Goal: Task Accomplishment & Management: Manage account settings

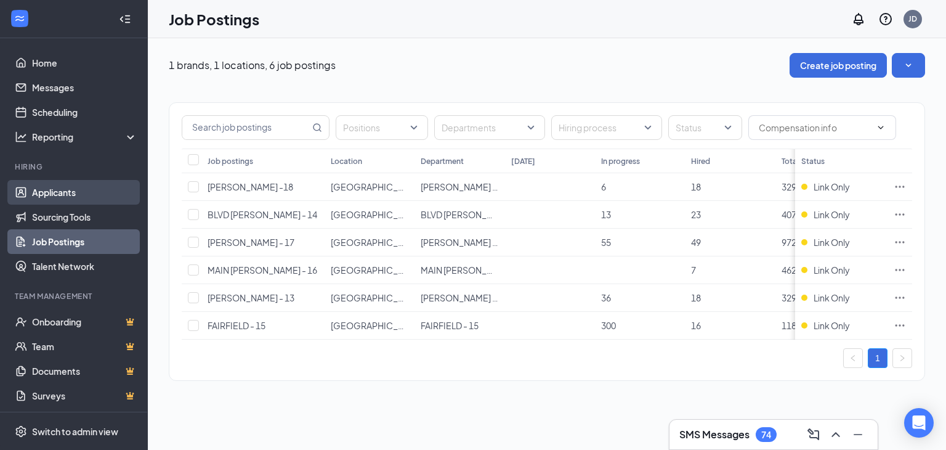
click at [108, 193] on link "Applicants" at bounding box center [84, 192] width 105 height 25
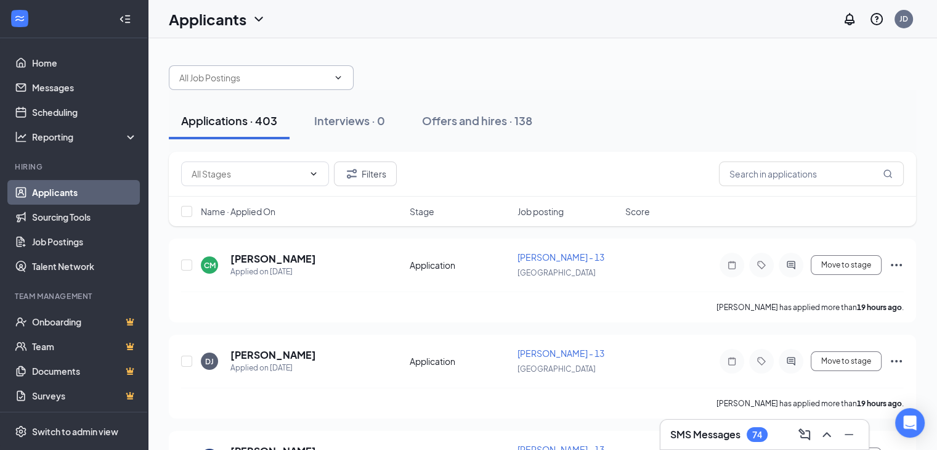
click at [311, 80] on input "text" at bounding box center [253, 78] width 149 height 14
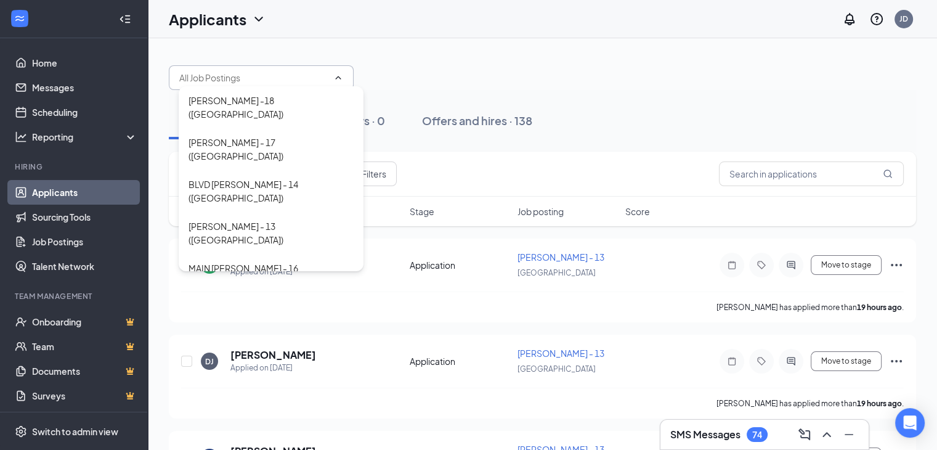
click at [503, 55] on div "GROESBECK -18 (USA) HARRISON - 17 (USA) BLVD HAMILTON - 14 (USA) ROMBACH - 13 (…" at bounding box center [542, 71] width 747 height 37
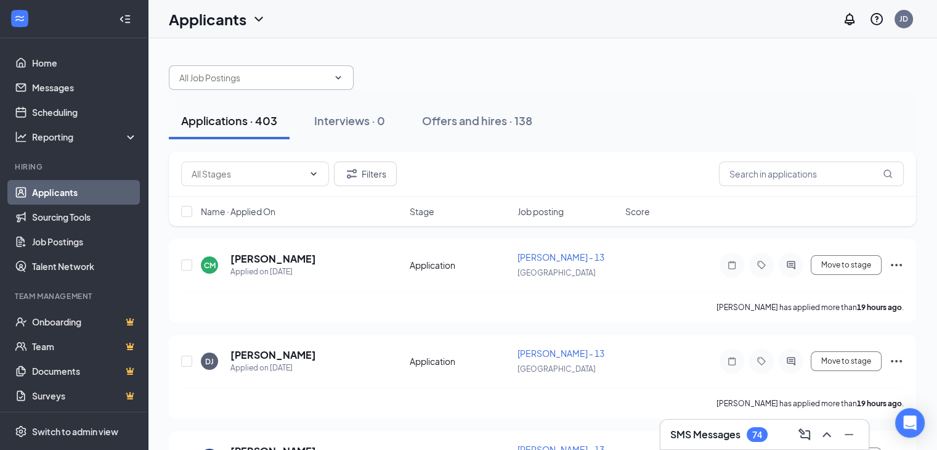
click at [251, 83] on input "text" at bounding box center [253, 78] width 149 height 14
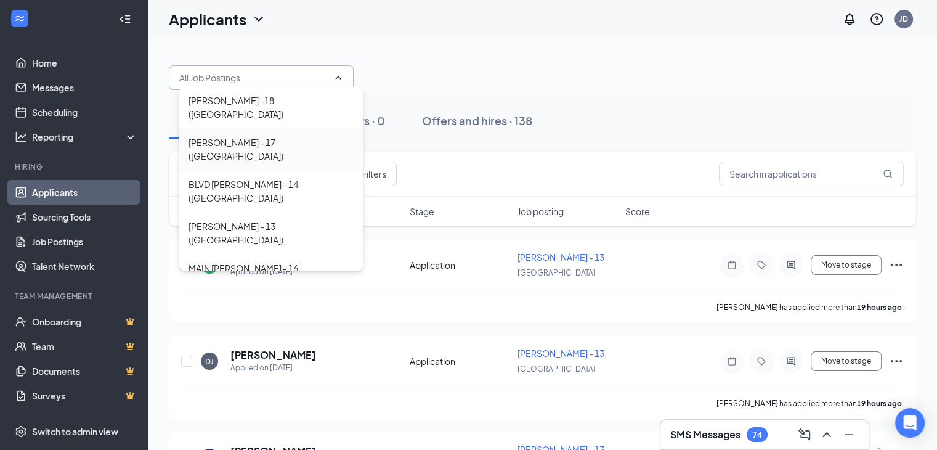
click at [290, 128] on div "HARRISON - 17 (USA)" at bounding box center [271, 149] width 185 height 42
type input "HARRISON - 17 (USA)"
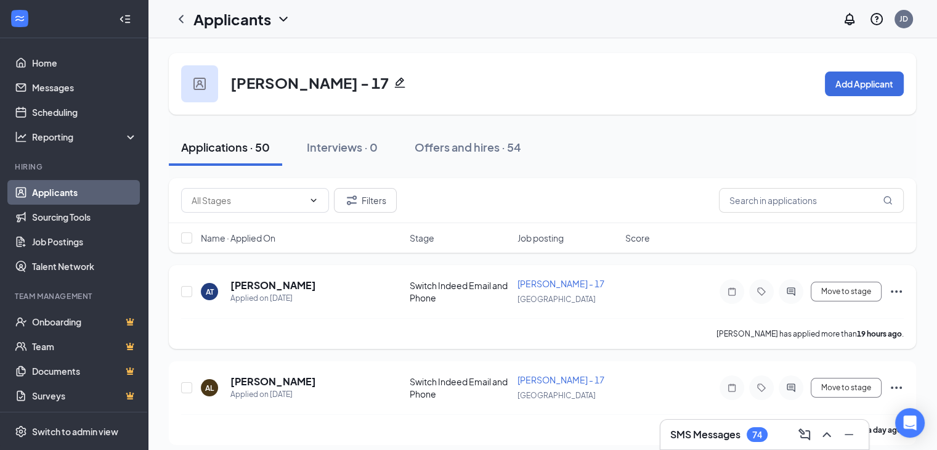
click at [283, 286] on div "Ali Tahash" at bounding box center [273, 285] width 86 height 14
click at [269, 283] on h5 "Ali Tahash" at bounding box center [273, 285] width 86 height 14
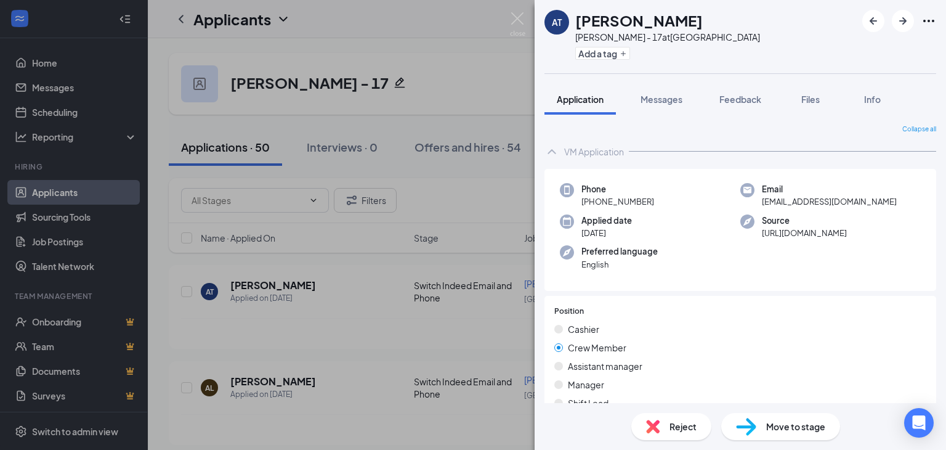
click at [797, 420] on span "Move to stage" at bounding box center [795, 427] width 59 height 14
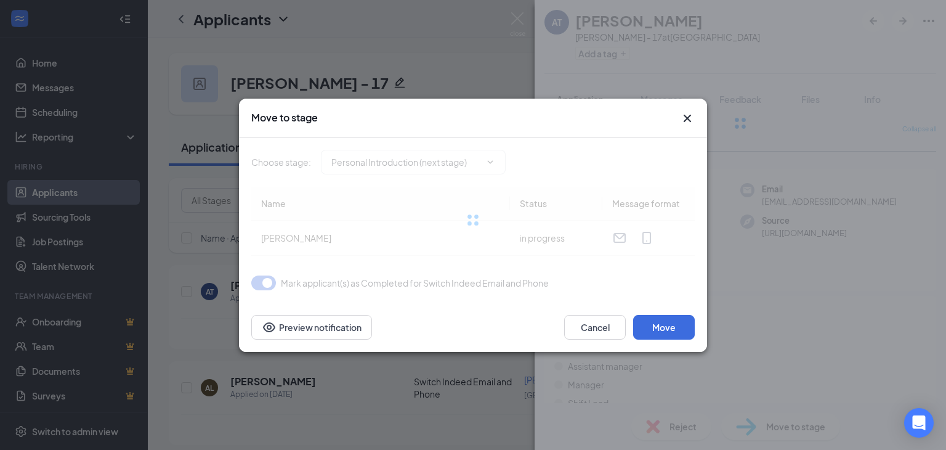
type input "Personal Introduction (next stage)"
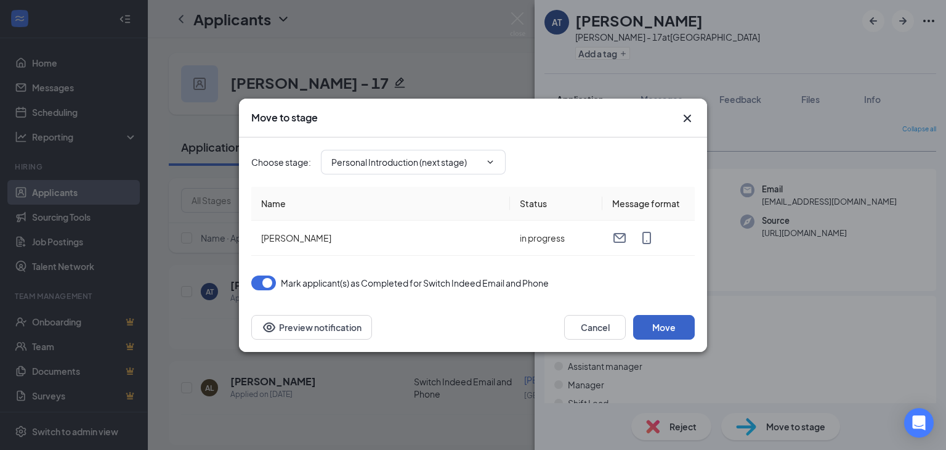
click at [653, 323] on button "Move" at bounding box center [664, 327] width 62 height 25
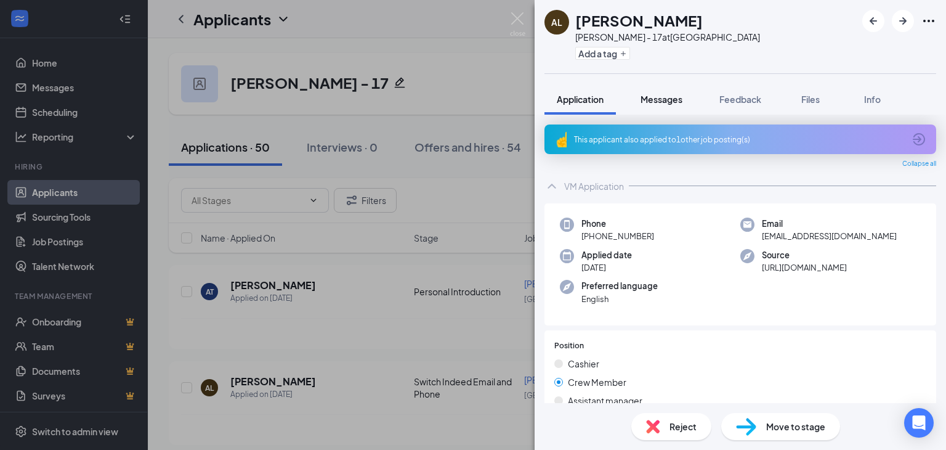
click at [659, 97] on span "Messages" at bounding box center [662, 99] width 42 height 11
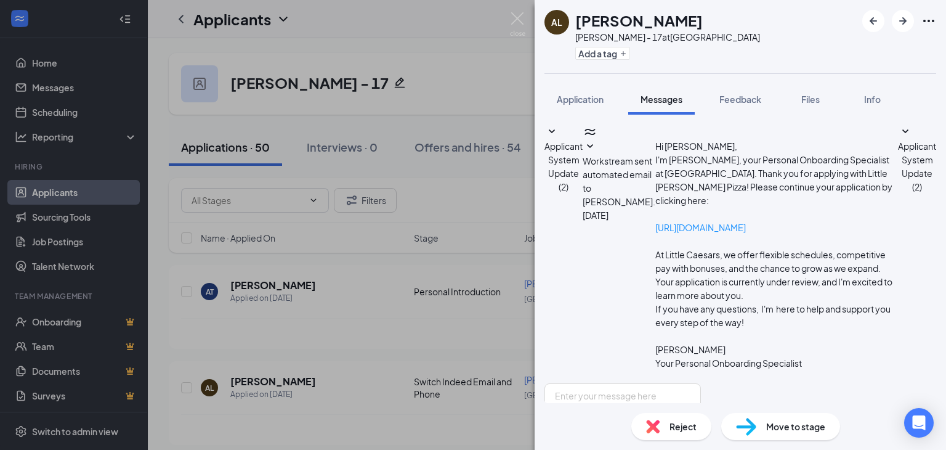
click at [627, 185] on div "Workstream sent automated email to Abby Litteral. Sep 15 Hi Abby, I'm Katie, yo…" at bounding box center [740, 261] width 315 height 244
click at [636, 187] on div "Workstream sent automated email to Abby Litteral. Sep 15 Hi Abby, I'm Katie, yo…" at bounding box center [740, 261] width 315 height 244
click at [593, 148] on icon "SmallChevronDown" at bounding box center [590, 146] width 6 height 4
click at [520, 26] on img at bounding box center [517, 24] width 15 height 24
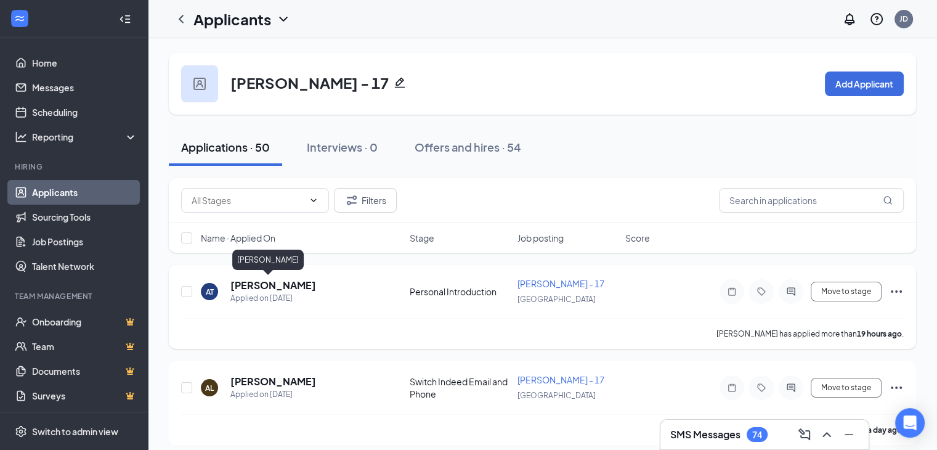
click at [272, 283] on h5 "Ali Tahash" at bounding box center [273, 285] width 86 height 14
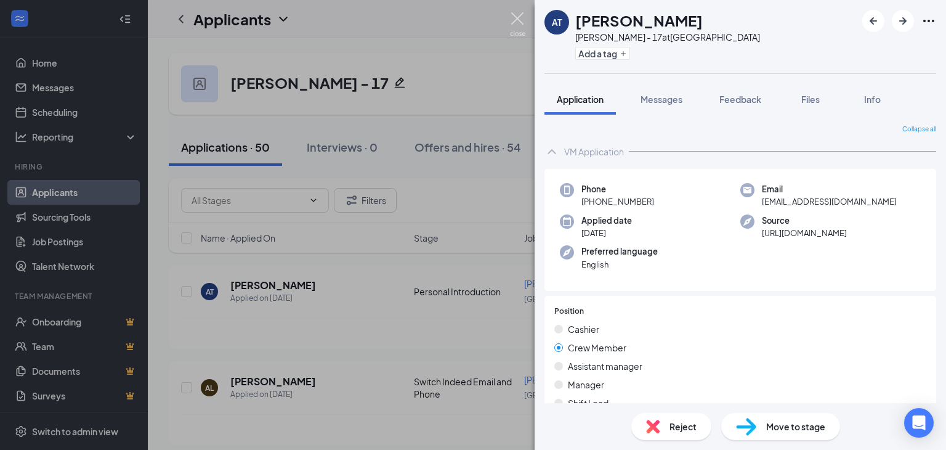
click at [524, 20] on img at bounding box center [517, 24] width 15 height 24
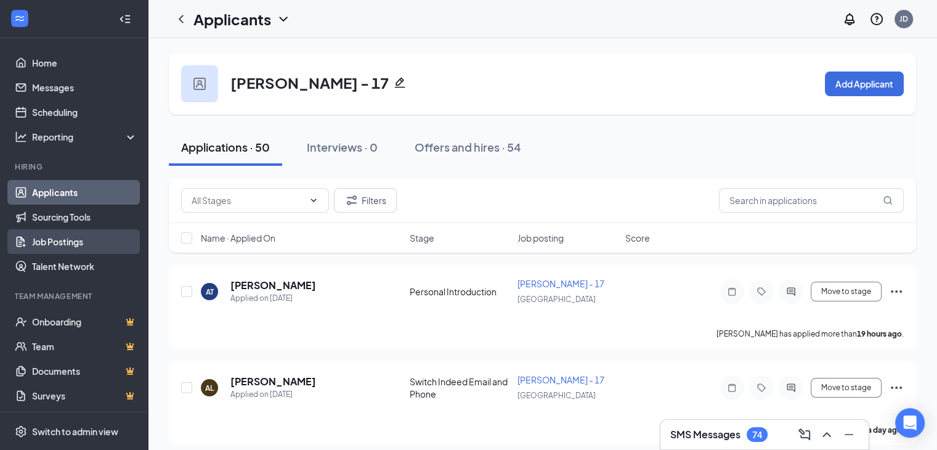
click at [86, 245] on link "Job Postings" at bounding box center [84, 241] width 105 height 25
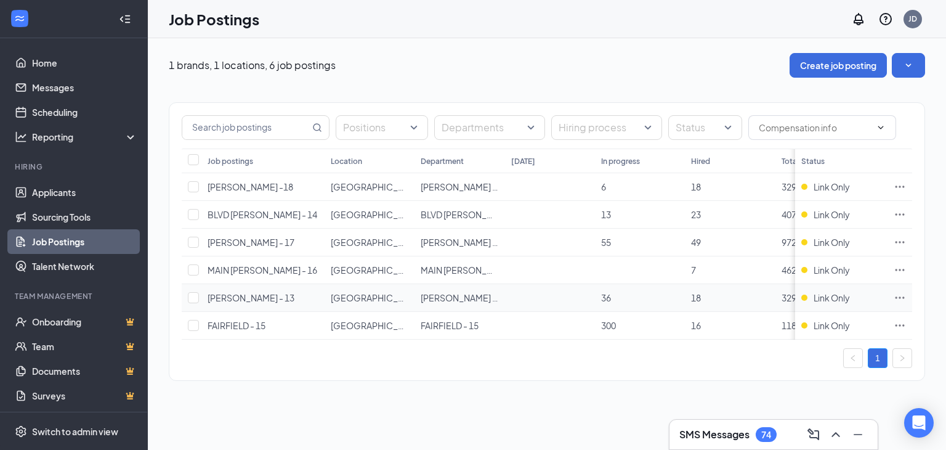
click at [896, 297] on icon "Ellipses" at bounding box center [900, 297] width 9 height 2
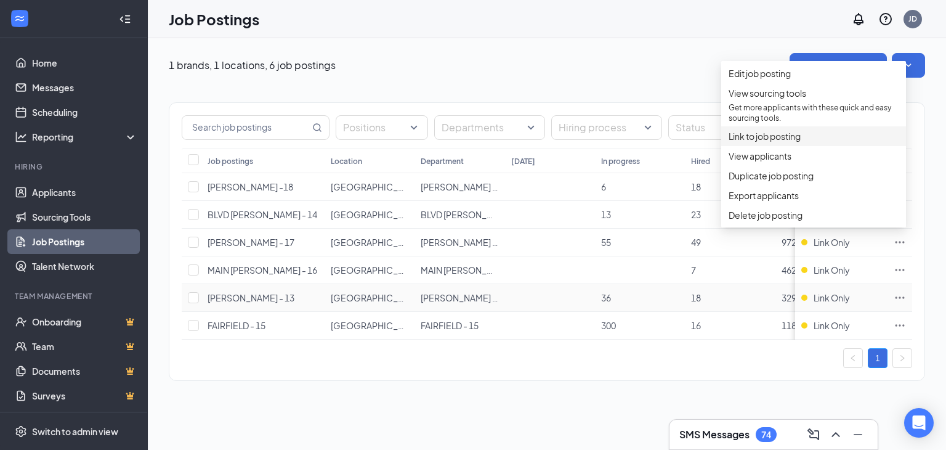
click at [766, 142] on span "Link to job posting" at bounding box center [765, 136] width 72 height 11
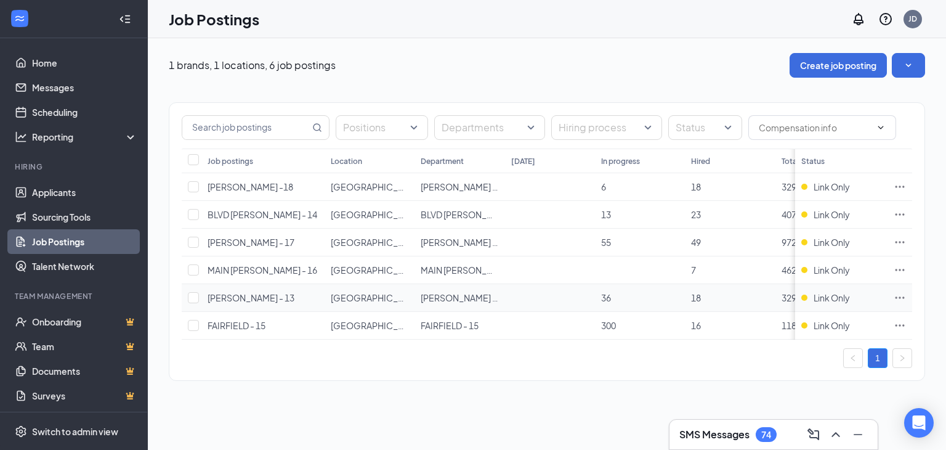
click at [903, 293] on icon "Ellipses" at bounding box center [900, 297] width 12 height 12
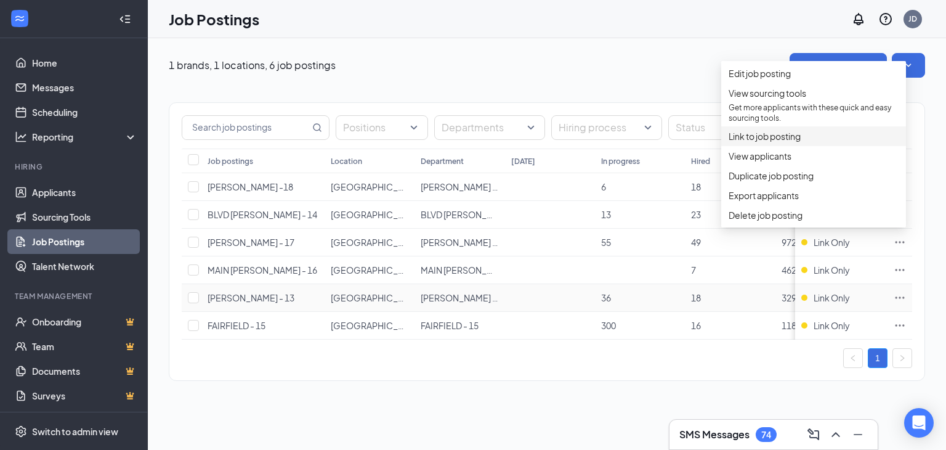
click at [789, 142] on span "Link to job posting" at bounding box center [765, 136] width 72 height 11
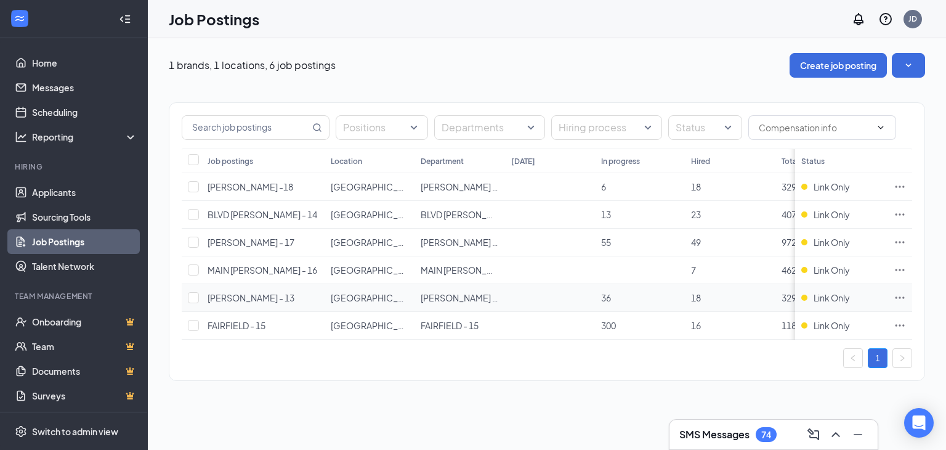
click at [900, 299] on icon "Ellipses" at bounding box center [900, 297] width 12 height 12
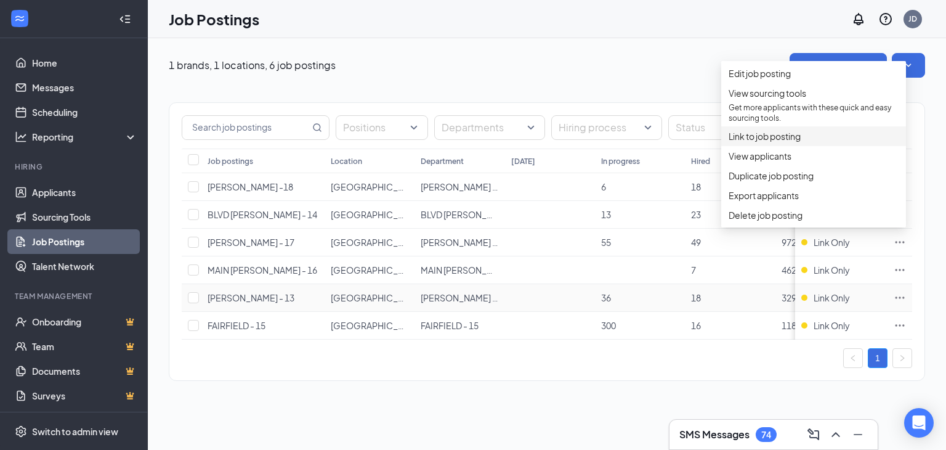
click at [790, 142] on span "Link to job posting" at bounding box center [765, 136] width 72 height 11
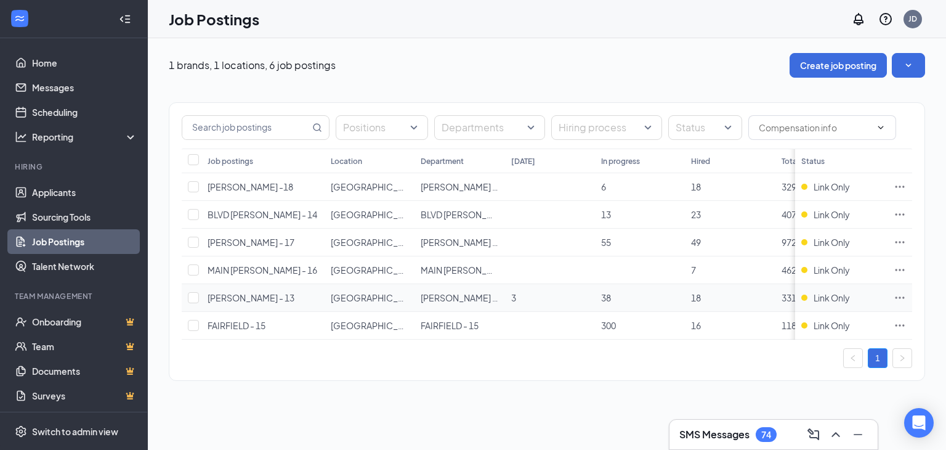
click at [893, 293] on td at bounding box center [900, 298] width 25 height 28
click at [904, 295] on icon "Ellipses" at bounding box center [900, 297] width 12 height 12
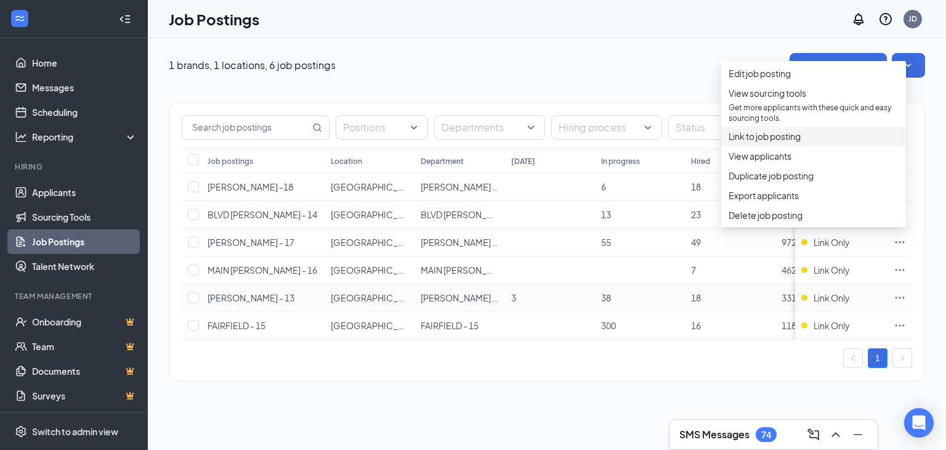
click at [792, 142] on span "Link to job posting" at bounding box center [765, 136] width 72 height 11
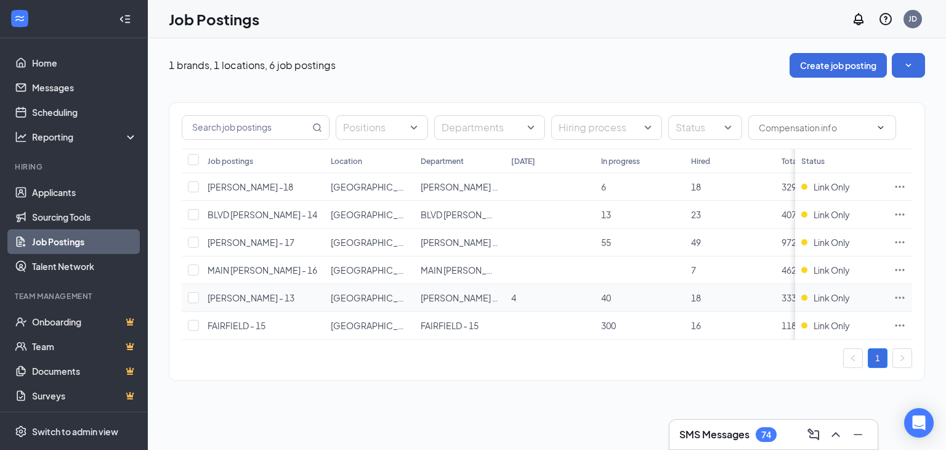
click at [900, 301] on icon "Ellipses" at bounding box center [900, 297] width 12 height 12
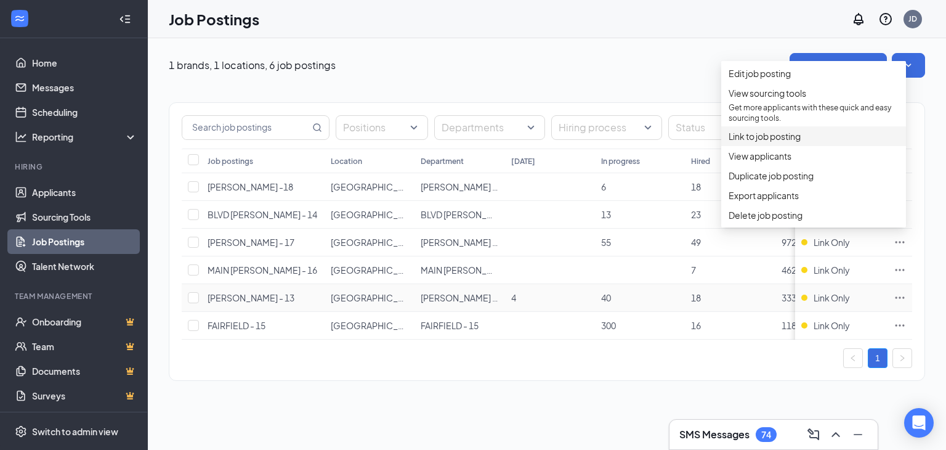
click at [744, 143] on span "Link to job posting" at bounding box center [814, 136] width 170 height 14
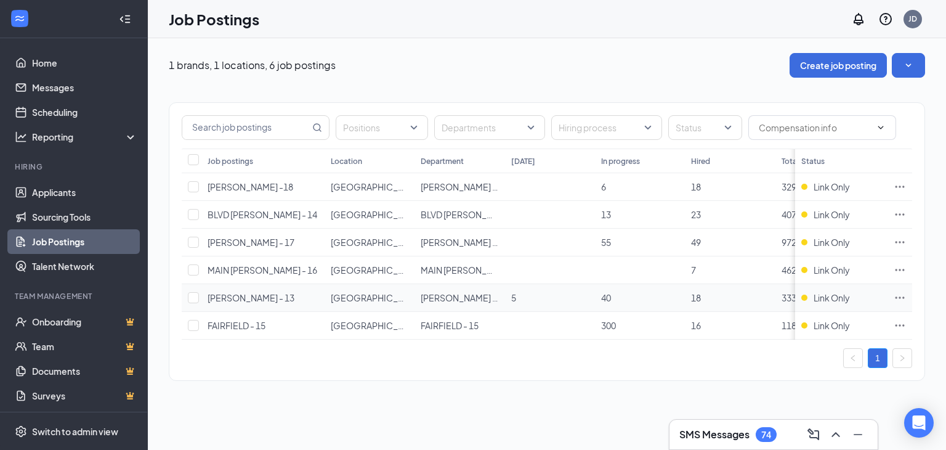
click at [899, 298] on icon "Ellipses" at bounding box center [900, 297] width 12 height 12
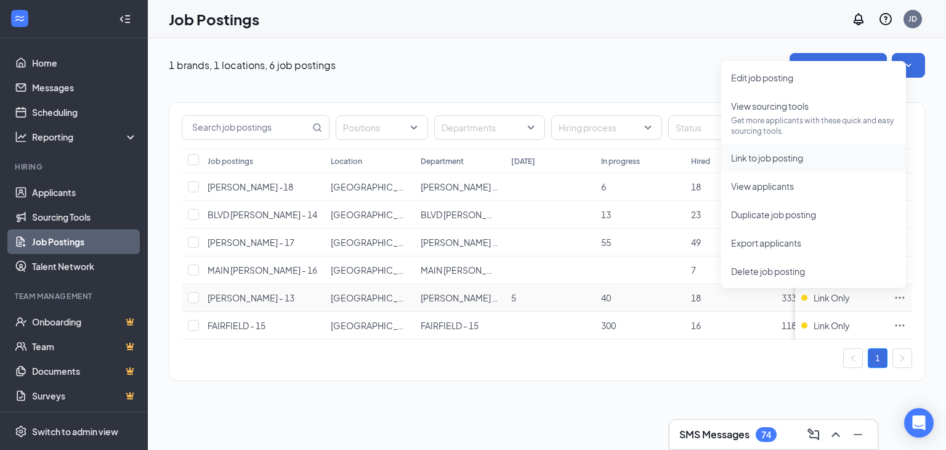
click at [812, 156] on span "Link to job posting" at bounding box center [813, 158] width 165 height 14
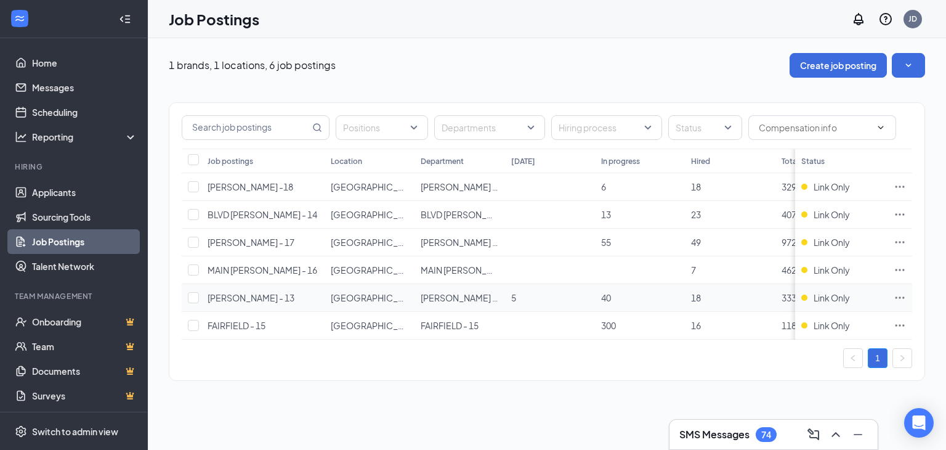
click at [899, 291] on icon "Ellipses" at bounding box center [900, 297] width 12 height 12
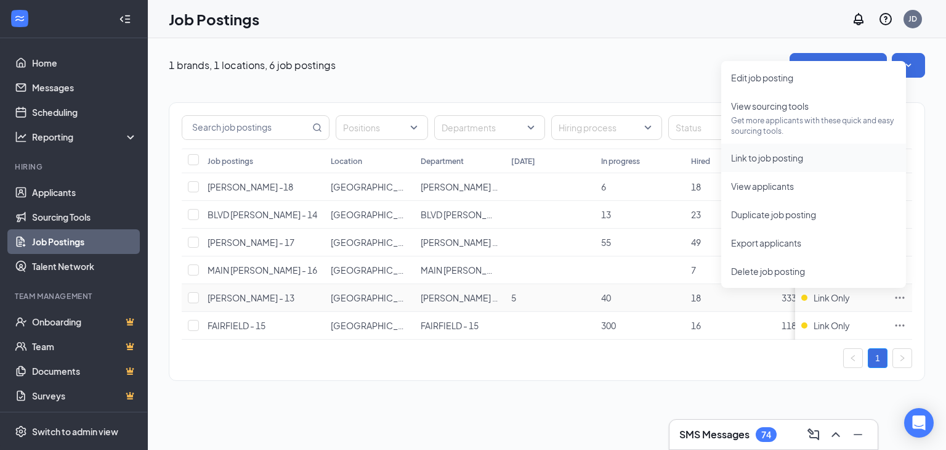
click at [802, 163] on span "Link to job posting" at bounding box center [813, 158] width 165 height 14
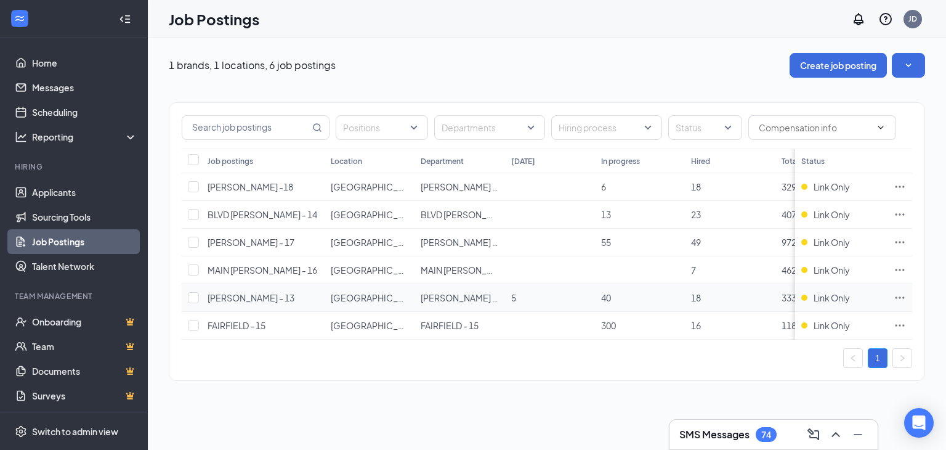
click at [898, 296] on icon "Ellipses" at bounding box center [900, 297] width 12 height 12
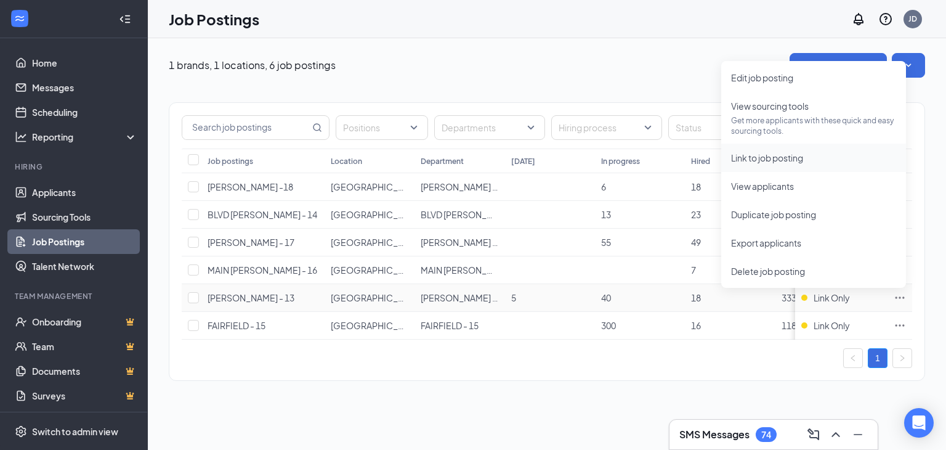
click at [778, 156] on span "Link to job posting" at bounding box center [767, 157] width 72 height 11
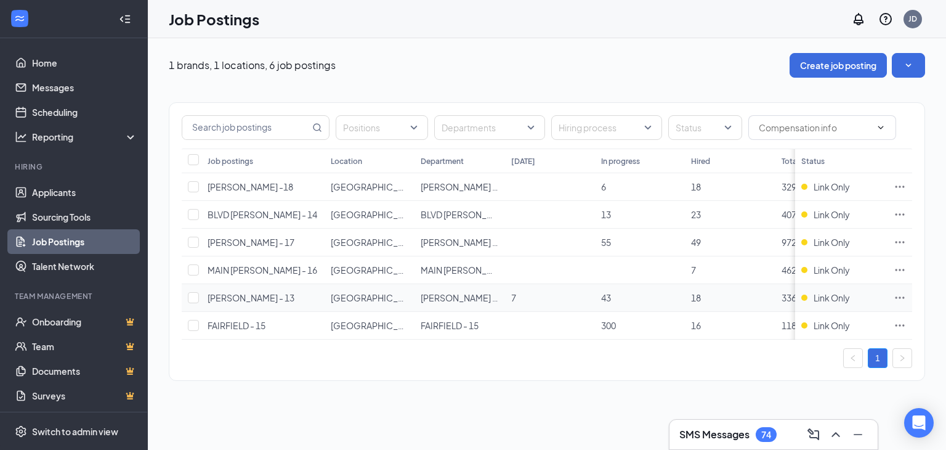
click at [901, 295] on icon "Ellipses" at bounding box center [900, 297] width 12 height 12
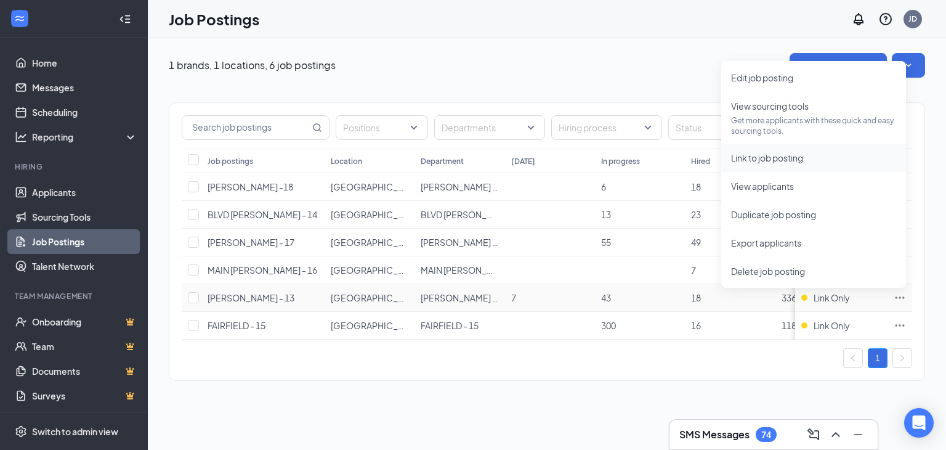
click at [761, 148] on li "Link to job posting" at bounding box center [813, 158] width 185 height 28
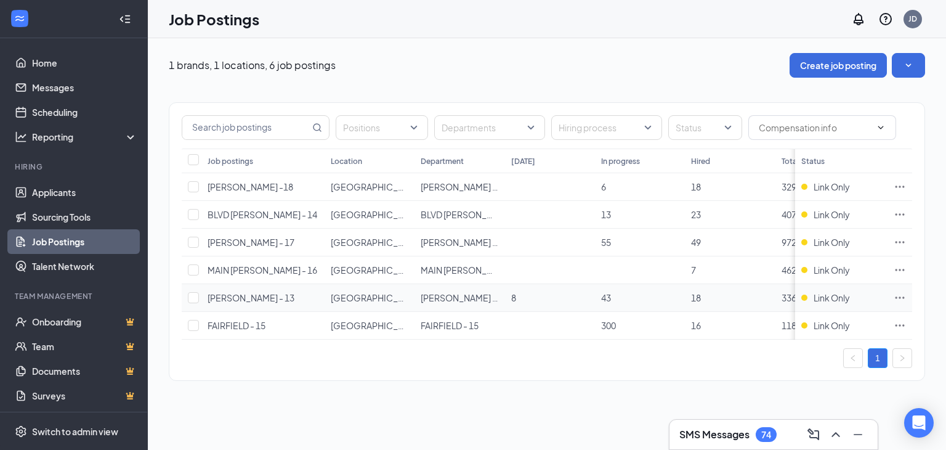
click at [892, 298] on td at bounding box center [900, 298] width 25 height 28
click at [905, 296] on icon "Ellipses" at bounding box center [900, 297] width 12 height 12
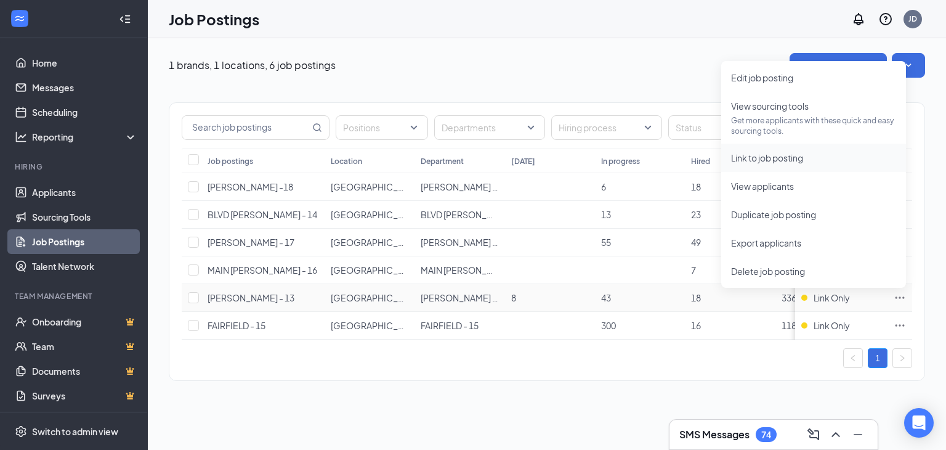
click at [792, 161] on span "Link to job posting" at bounding box center [767, 157] width 72 height 11
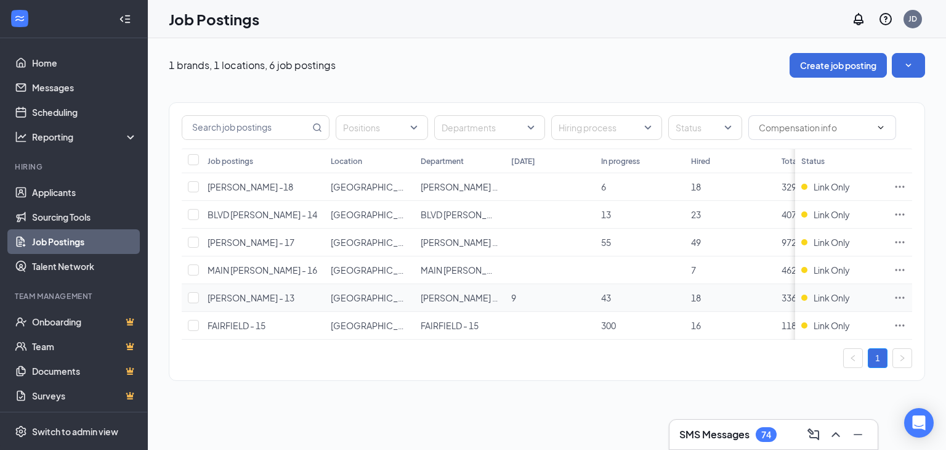
click at [896, 299] on icon "Ellipses" at bounding box center [900, 297] width 12 height 12
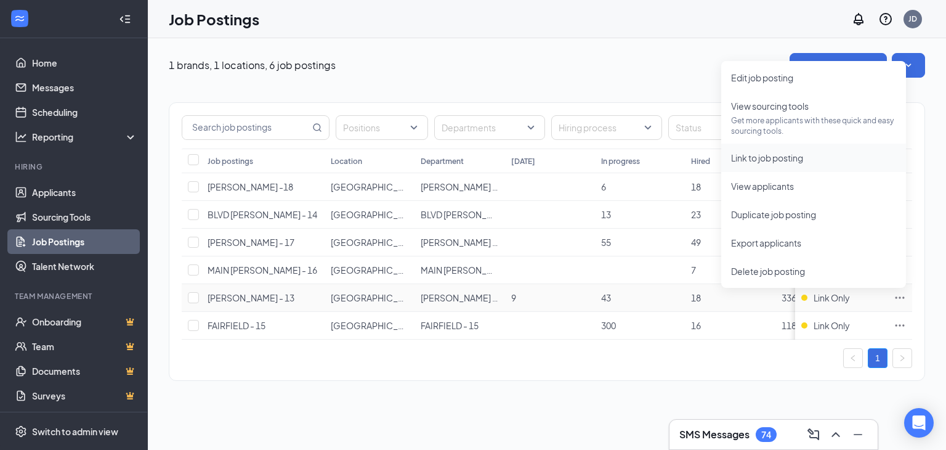
click at [784, 155] on span "Link to job posting" at bounding box center [767, 157] width 72 height 11
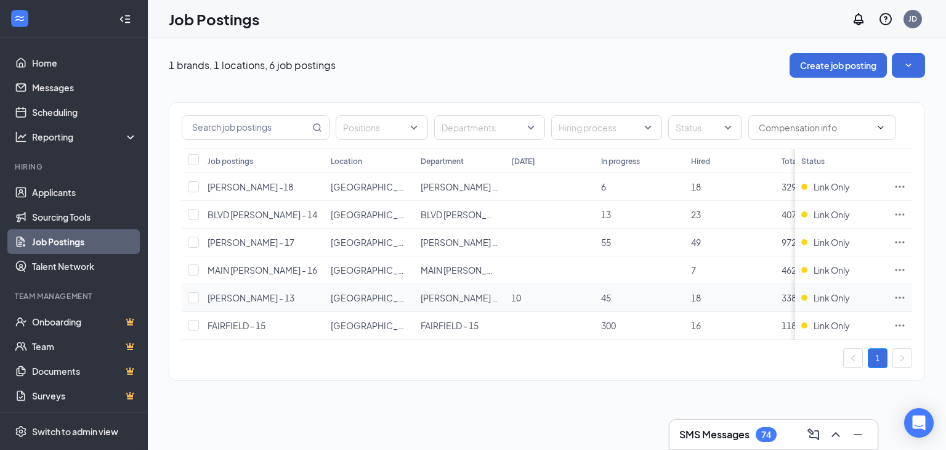
click at [900, 299] on icon "Ellipses" at bounding box center [900, 297] width 12 height 12
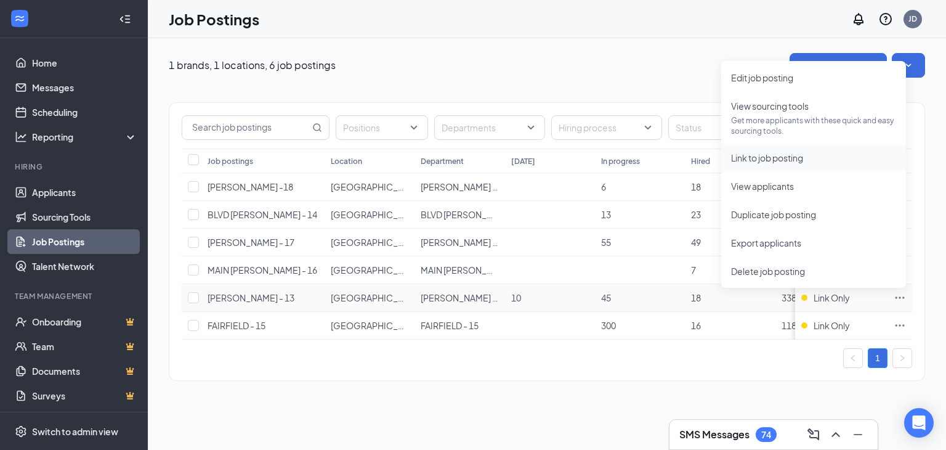
click at [792, 161] on span "Link to job posting" at bounding box center [767, 157] width 72 height 11
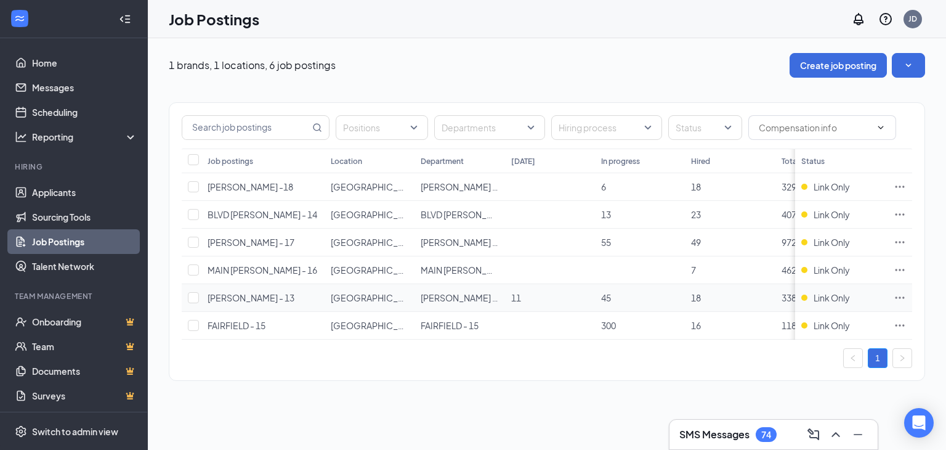
click at [898, 296] on icon "Ellipses" at bounding box center [900, 297] width 12 height 12
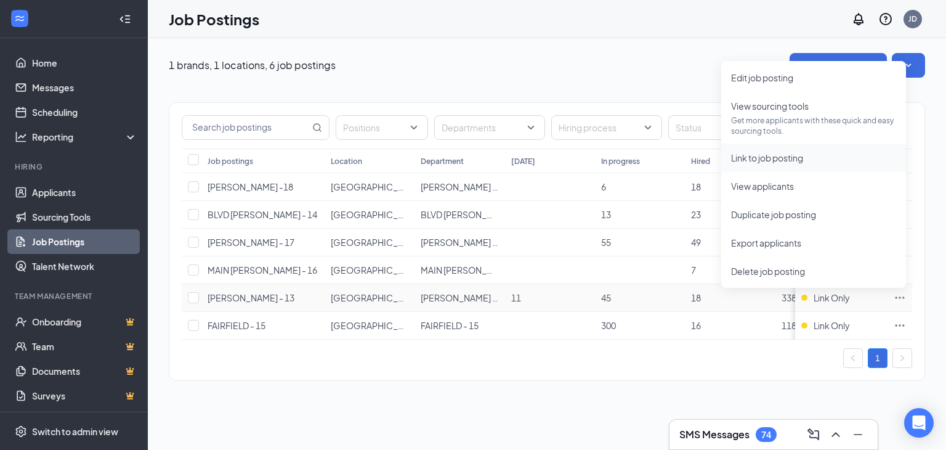
click at [774, 158] on span "Link to job posting" at bounding box center [767, 157] width 72 height 11
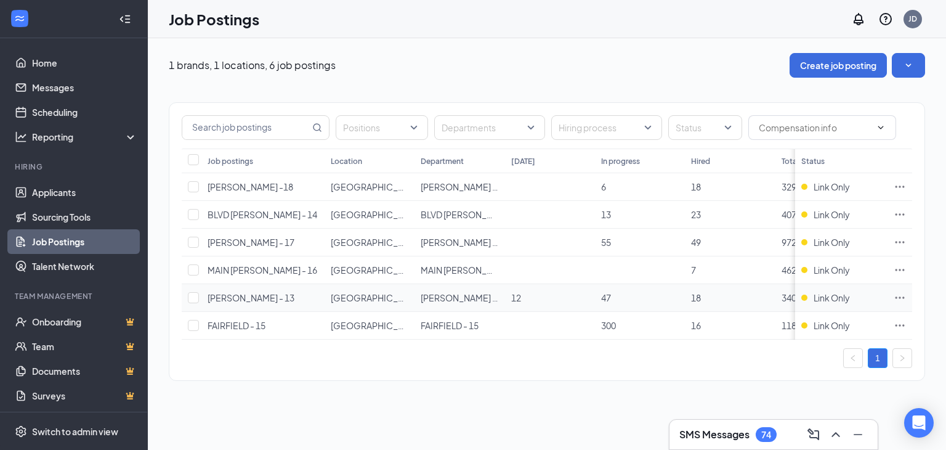
click at [900, 296] on icon "Ellipses" at bounding box center [900, 297] width 12 height 12
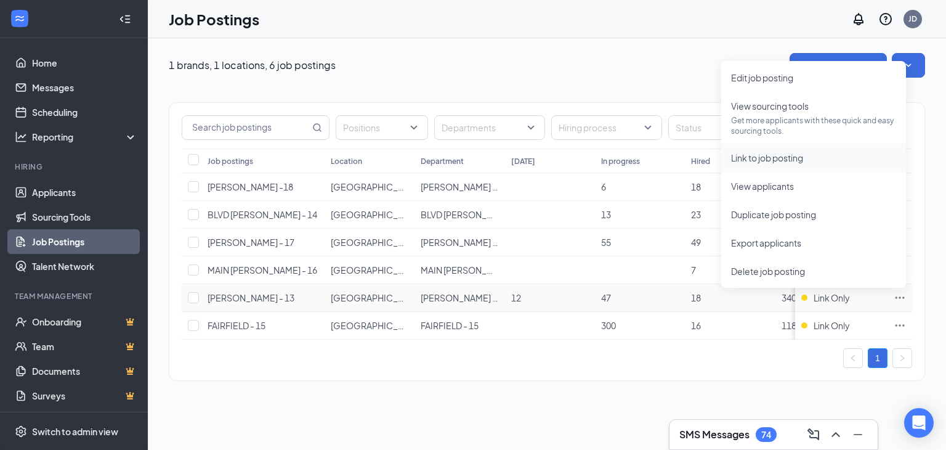
click at [766, 160] on span "Link to job posting" at bounding box center [767, 157] width 72 height 11
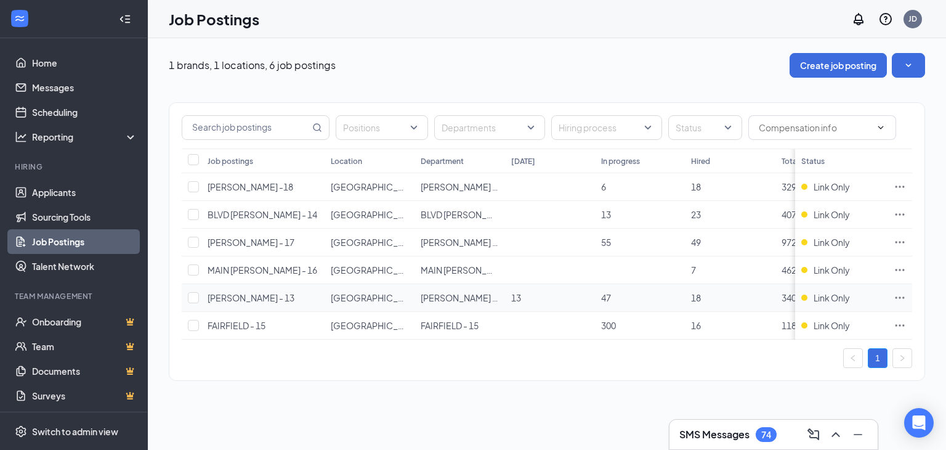
click at [896, 296] on icon "Ellipses" at bounding box center [900, 297] width 9 height 2
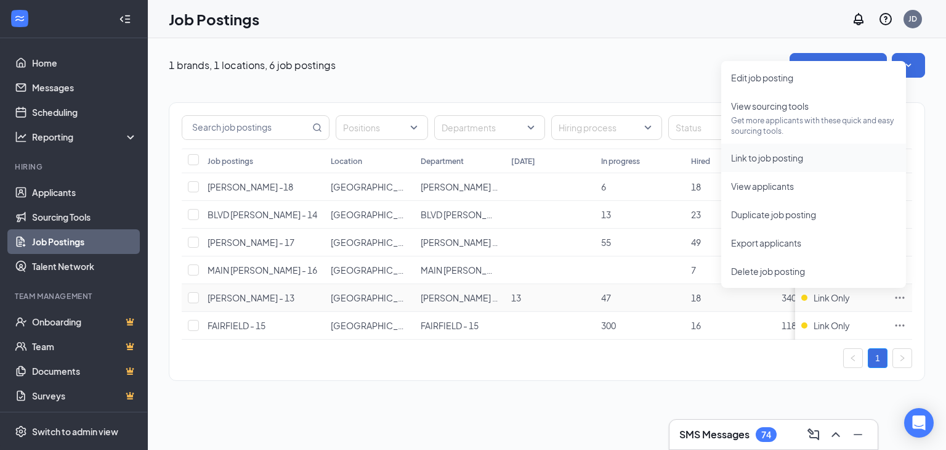
click at [776, 160] on span "Link to job posting" at bounding box center [767, 157] width 72 height 11
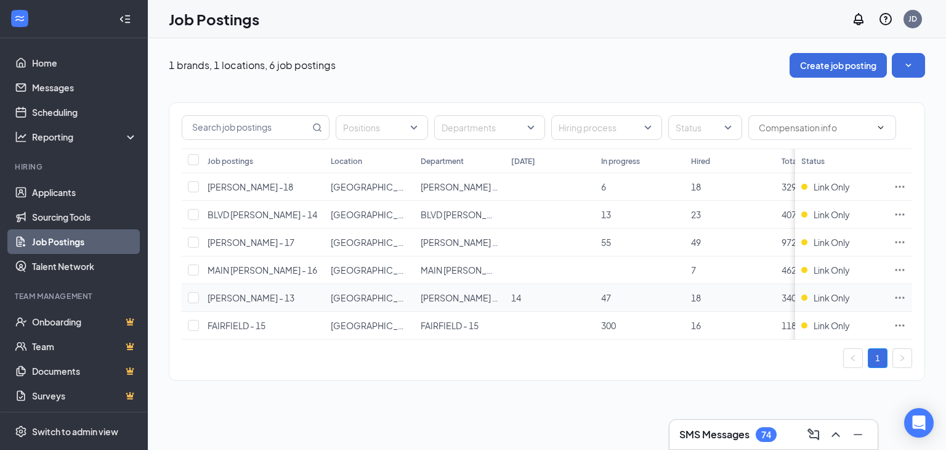
click at [897, 294] on icon "Ellipses" at bounding box center [900, 297] width 12 height 12
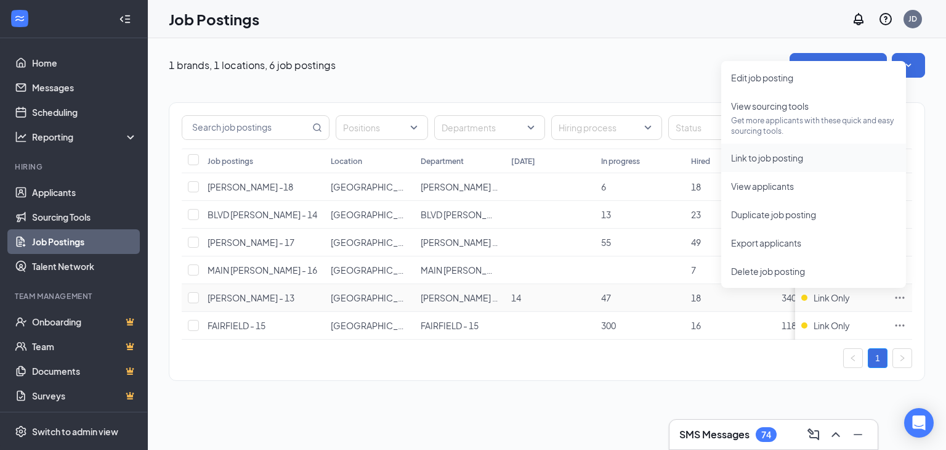
click at [777, 158] on span "Link to job posting" at bounding box center [767, 157] width 72 height 11
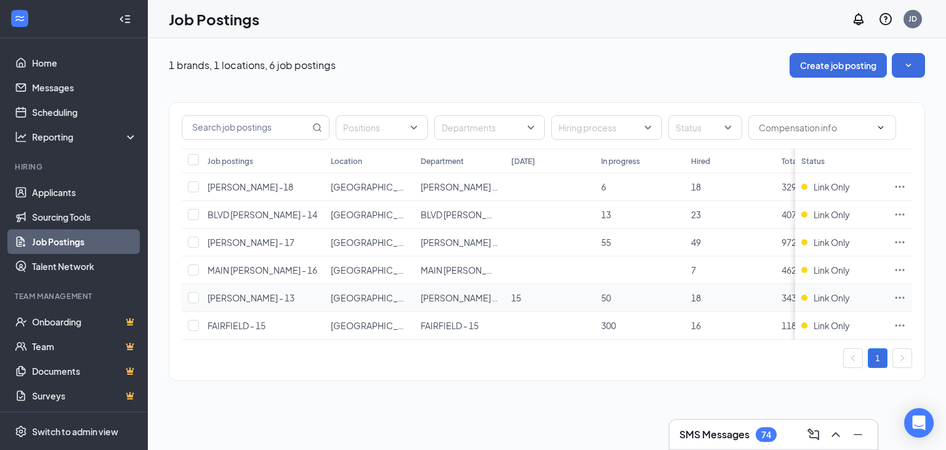
click at [900, 297] on icon "Ellipses" at bounding box center [900, 297] width 9 height 2
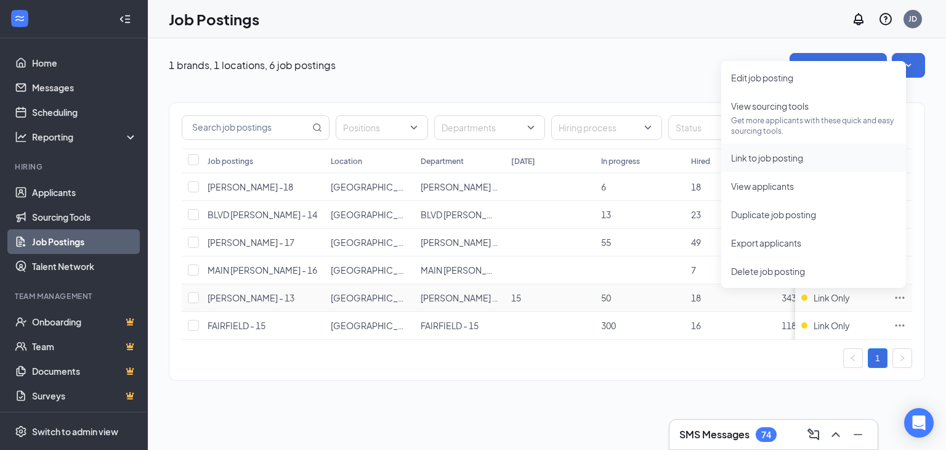
click at [803, 158] on span "Link to job posting" at bounding box center [767, 157] width 72 height 11
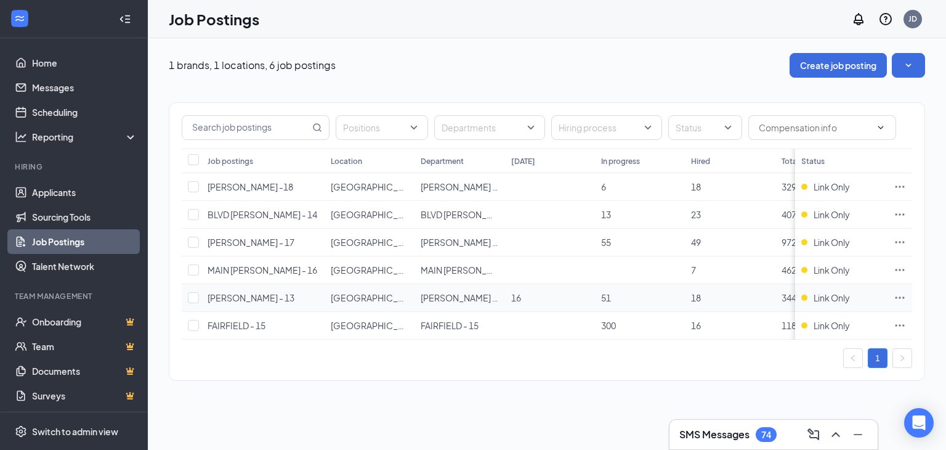
click at [899, 299] on icon "Ellipses" at bounding box center [900, 297] width 12 height 12
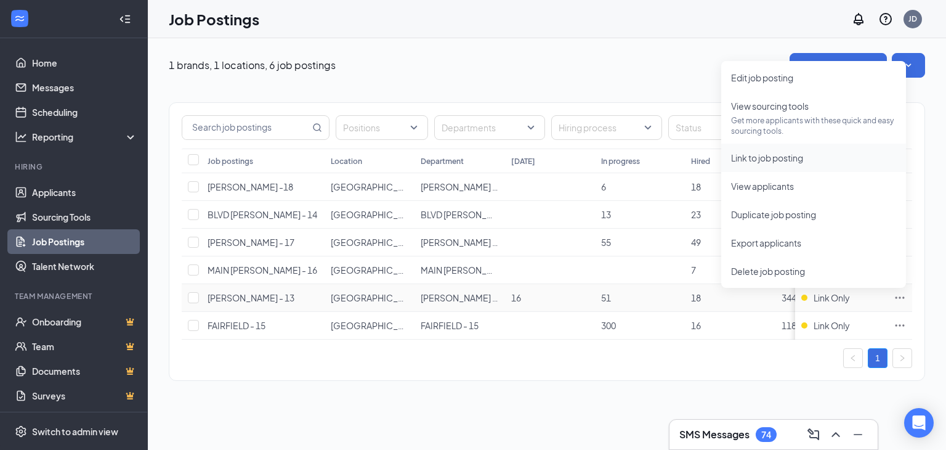
click at [770, 158] on span "Link to job posting" at bounding box center [767, 157] width 72 height 11
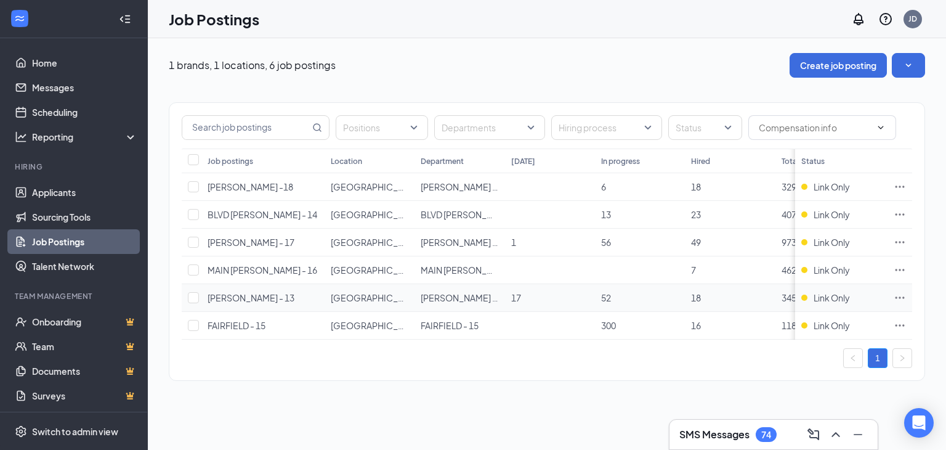
click at [895, 296] on icon "Ellipses" at bounding box center [900, 297] width 12 height 12
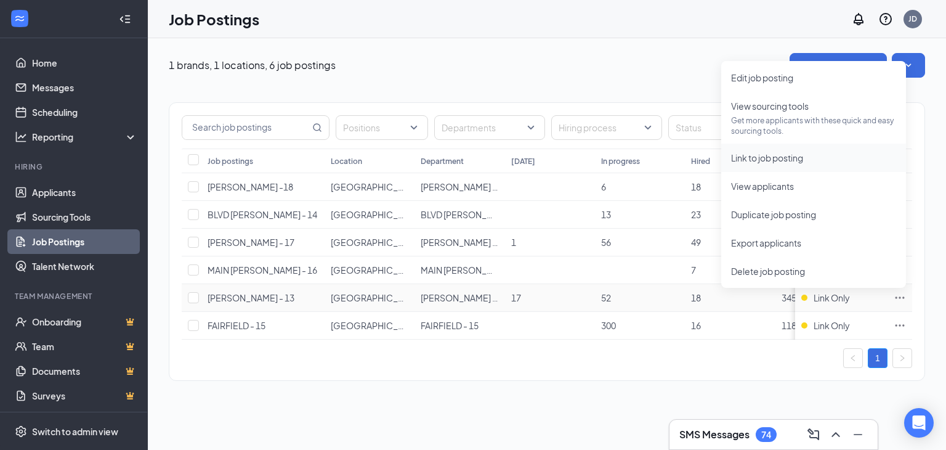
click at [747, 153] on span "Link to job posting" at bounding box center [767, 157] width 72 height 11
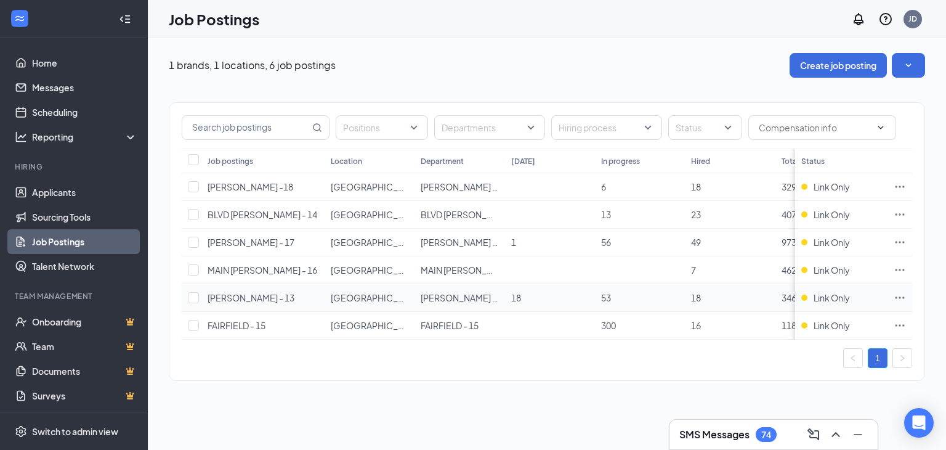
click at [898, 297] on icon "Ellipses" at bounding box center [900, 297] width 12 height 12
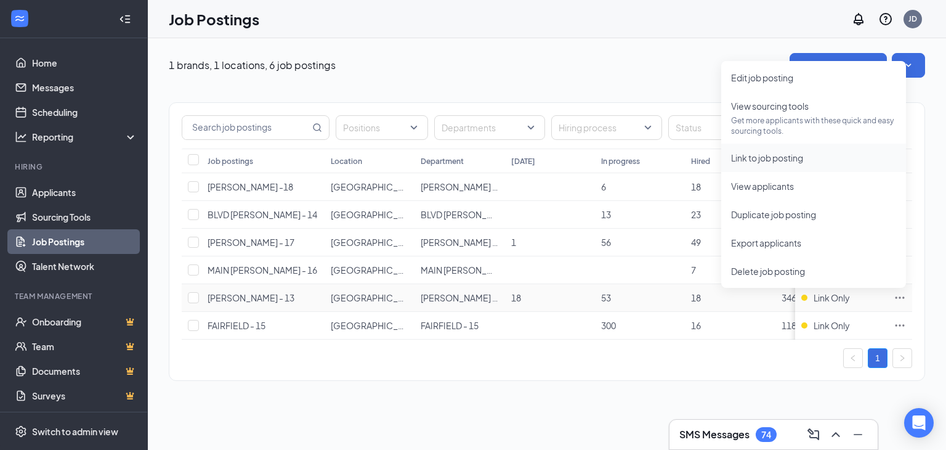
click at [766, 152] on span "Link to job posting" at bounding box center [767, 157] width 72 height 11
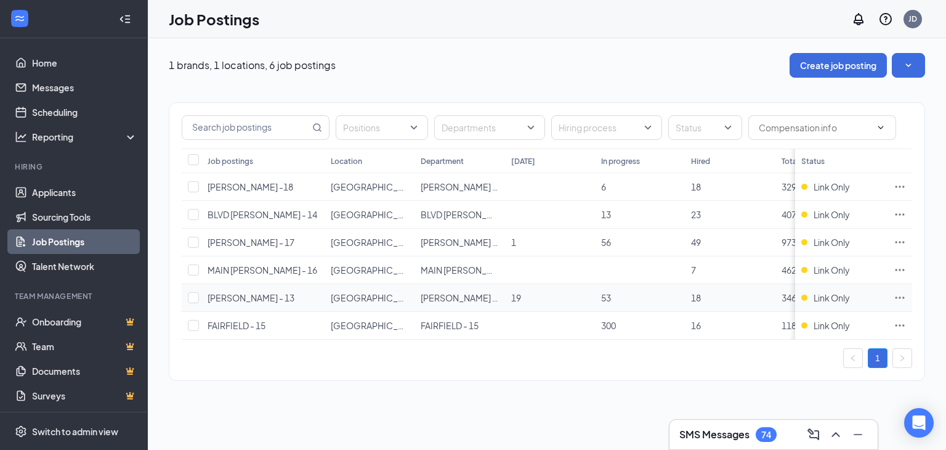
click at [902, 296] on icon "Ellipses" at bounding box center [900, 297] width 12 height 12
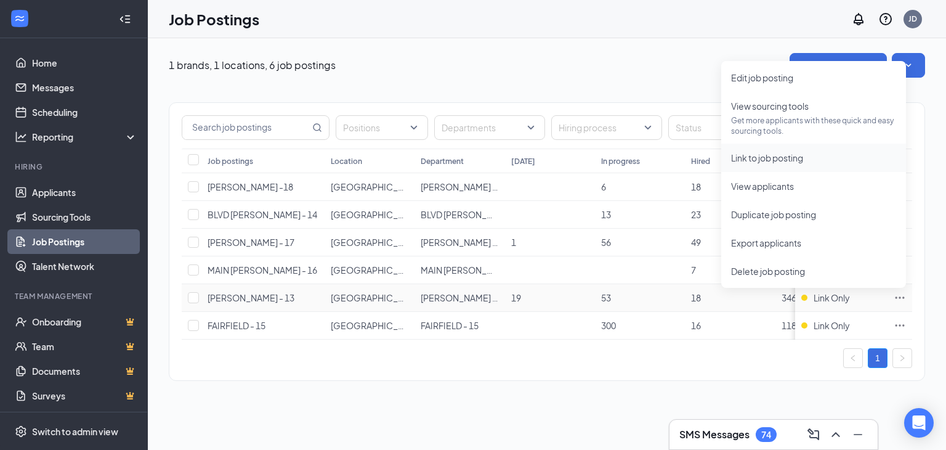
click at [776, 152] on span "Link to job posting" at bounding box center [767, 157] width 72 height 11
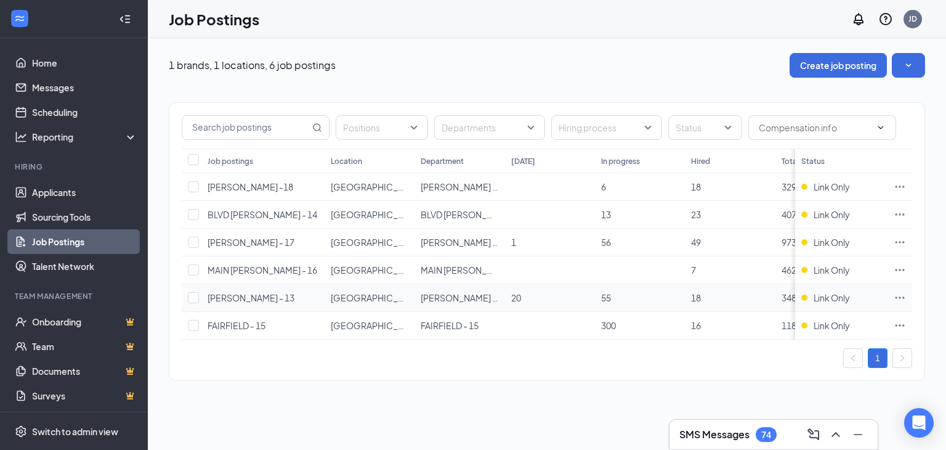
click at [900, 294] on icon "Ellipses" at bounding box center [900, 297] width 12 height 12
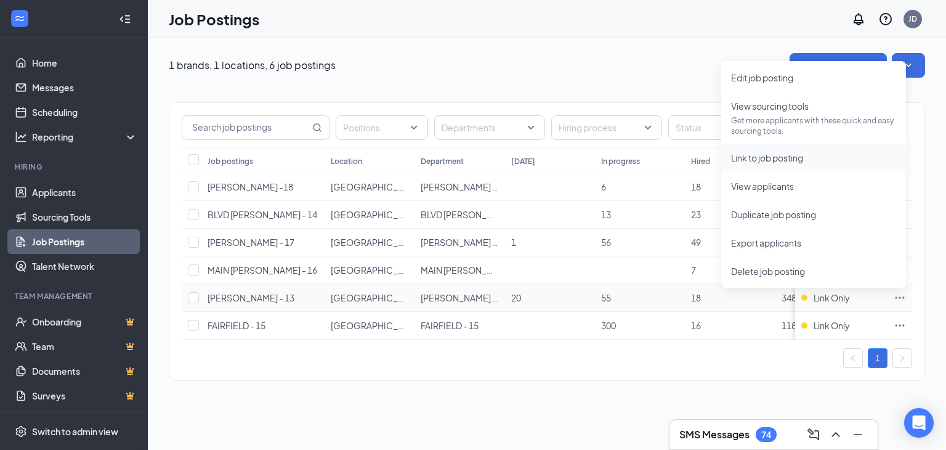
click at [797, 153] on span "Link to job posting" at bounding box center [767, 157] width 72 height 11
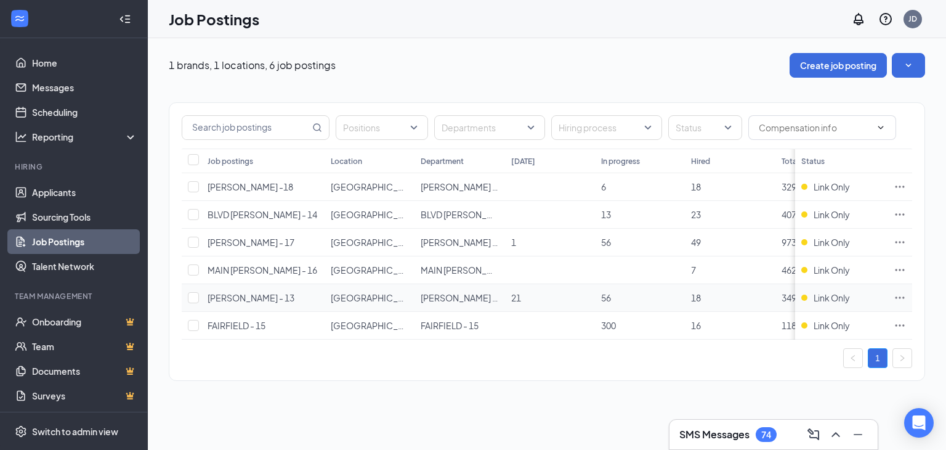
click at [898, 298] on icon "Ellipses" at bounding box center [900, 297] width 12 height 12
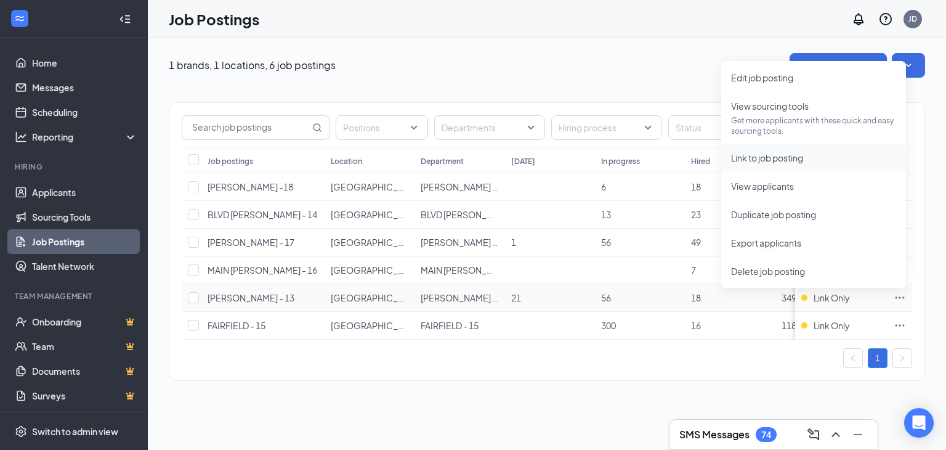
click at [787, 160] on span "Link to job posting" at bounding box center [767, 157] width 72 height 11
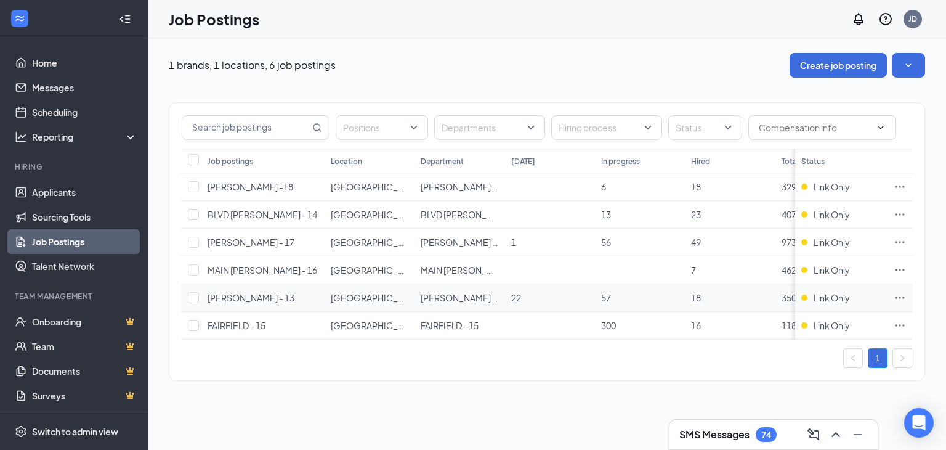
click at [890, 298] on td at bounding box center [900, 298] width 25 height 28
click at [900, 296] on icon "Ellipses" at bounding box center [900, 297] width 9 height 2
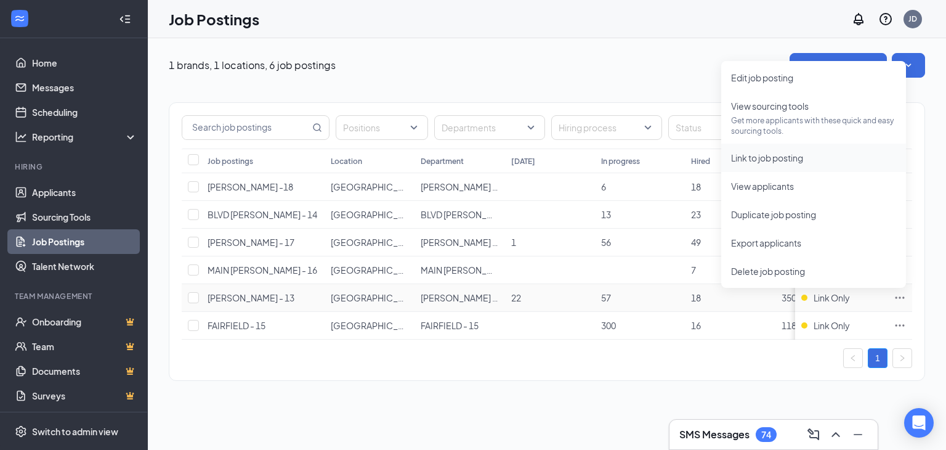
click at [790, 161] on span "Link to job posting" at bounding box center [767, 157] width 72 height 11
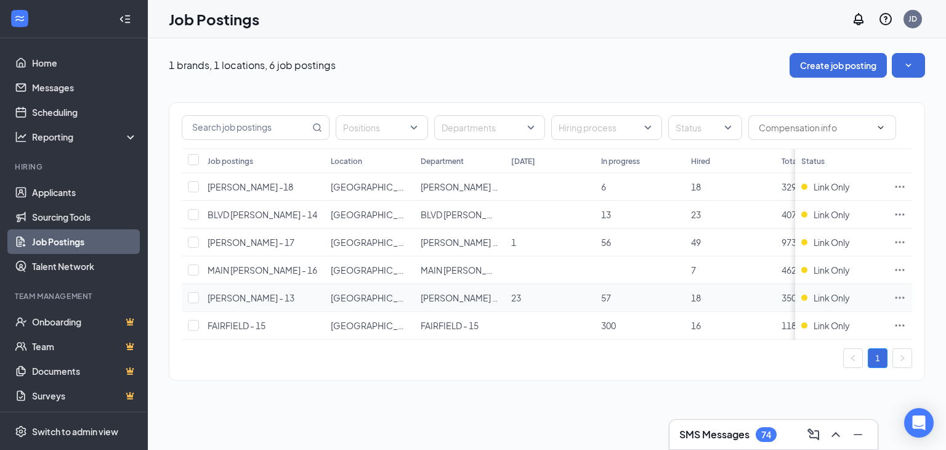
click at [903, 294] on icon "Ellipses" at bounding box center [900, 297] width 12 height 12
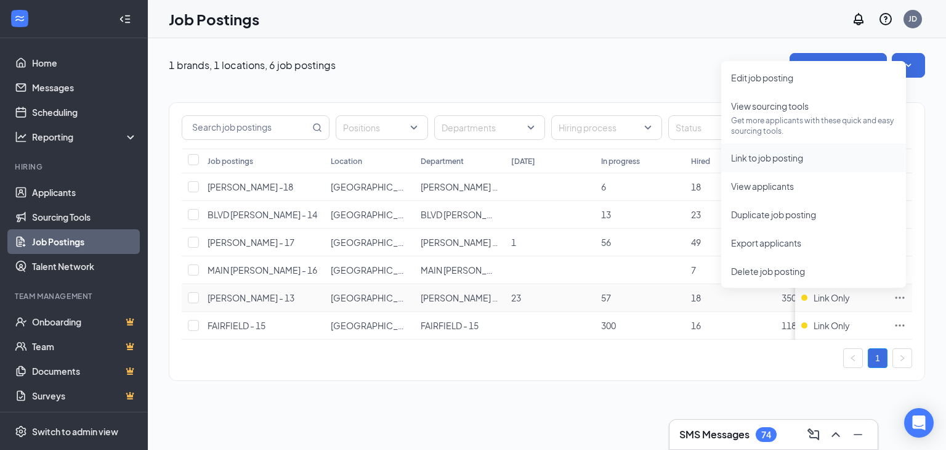
click at [798, 158] on span "Link to job posting" at bounding box center [767, 157] width 72 height 11
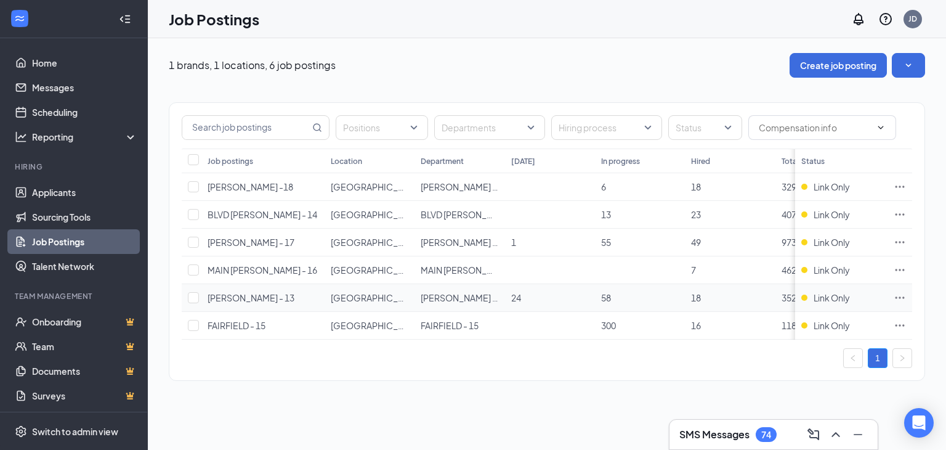
click at [898, 295] on icon "Ellipses" at bounding box center [900, 297] width 12 height 12
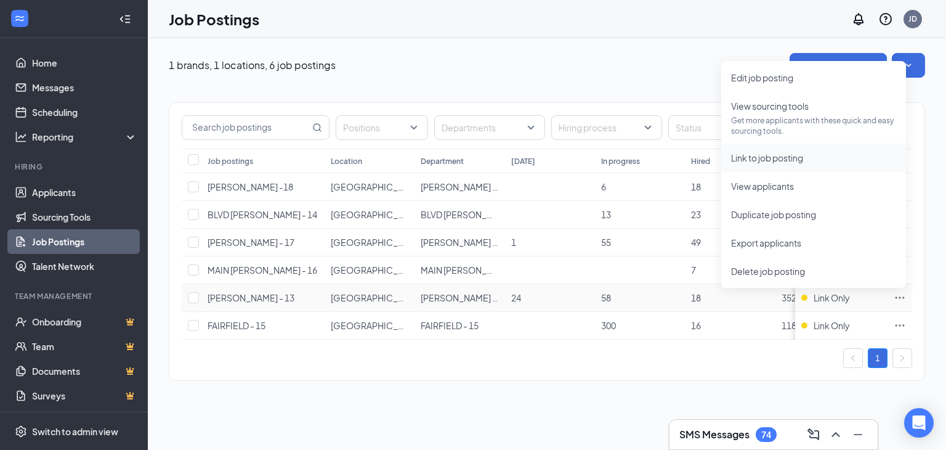
click at [756, 161] on span "Link to job posting" at bounding box center [767, 157] width 72 height 11
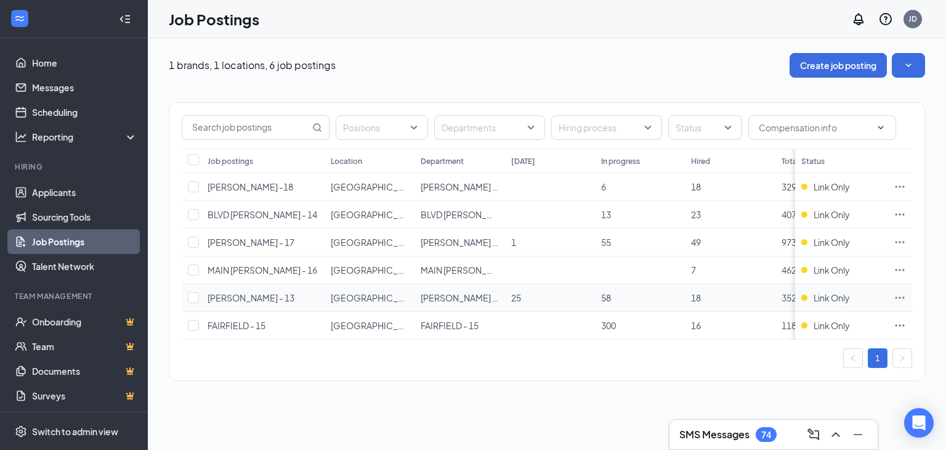
click at [900, 293] on icon "Ellipses" at bounding box center [900, 297] width 12 height 12
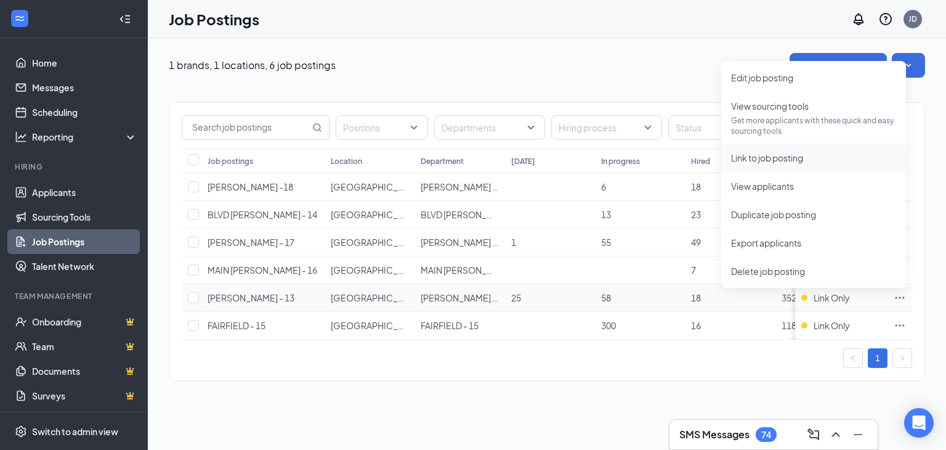
click at [756, 161] on span "Link to job posting" at bounding box center [767, 157] width 72 height 11
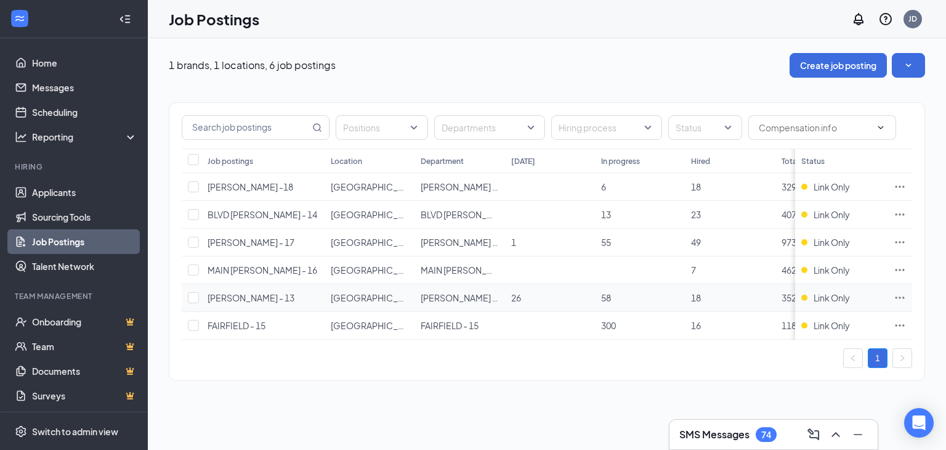
click at [898, 296] on icon "Ellipses" at bounding box center [900, 297] width 12 height 12
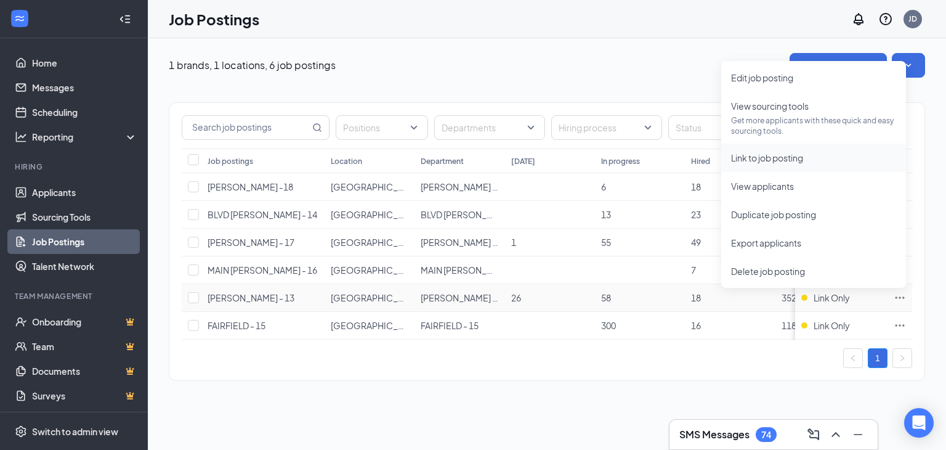
click at [803, 161] on span "Link to job posting" at bounding box center [767, 157] width 72 height 11
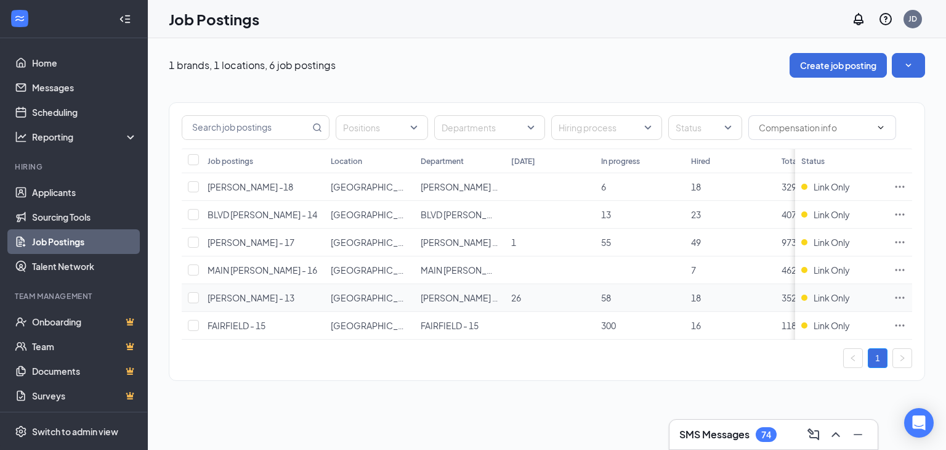
click at [901, 293] on icon "Ellipses" at bounding box center [900, 297] width 12 height 12
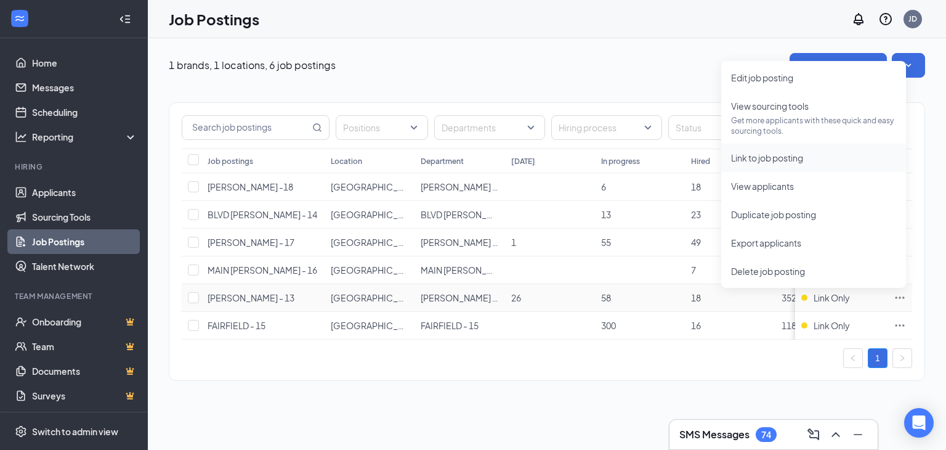
click at [779, 163] on span "Link to job posting" at bounding box center [813, 158] width 165 height 14
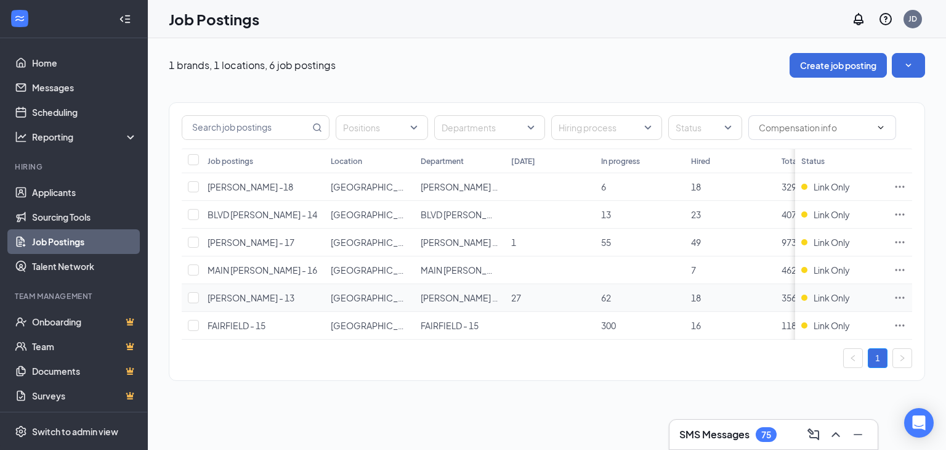
click at [906, 296] on td at bounding box center [900, 298] width 25 height 28
click at [904, 296] on icon "Ellipses" at bounding box center [900, 297] width 9 height 2
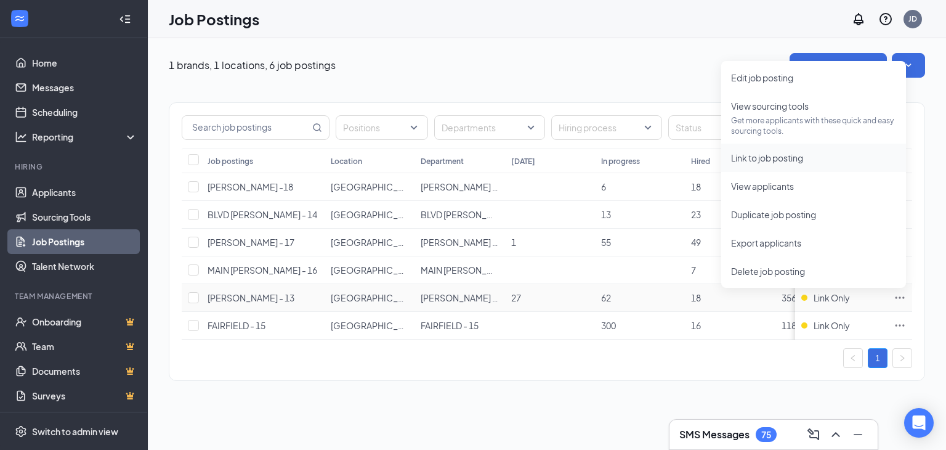
click at [764, 158] on span "Link to job posting" at bounding box center [767, 157] width 72 height 11
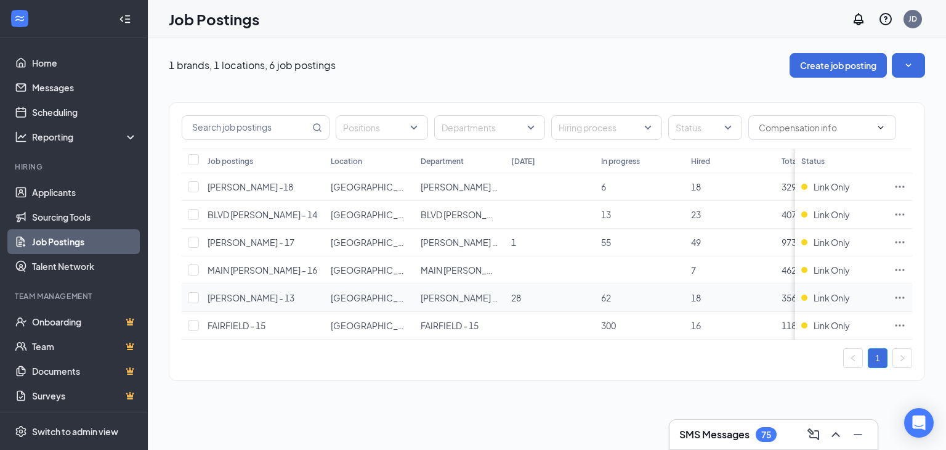
click at [900, 296] on icon "Ellipses" at bounding box center [900, 297] width 9 height 2
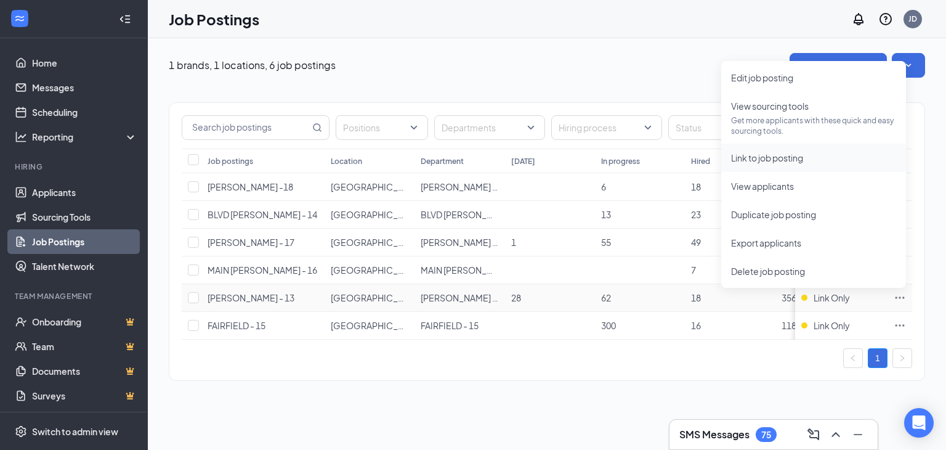
click at [784, 156] on span "Link to job posting" at bounding box center [767, 157] width 72 height 11
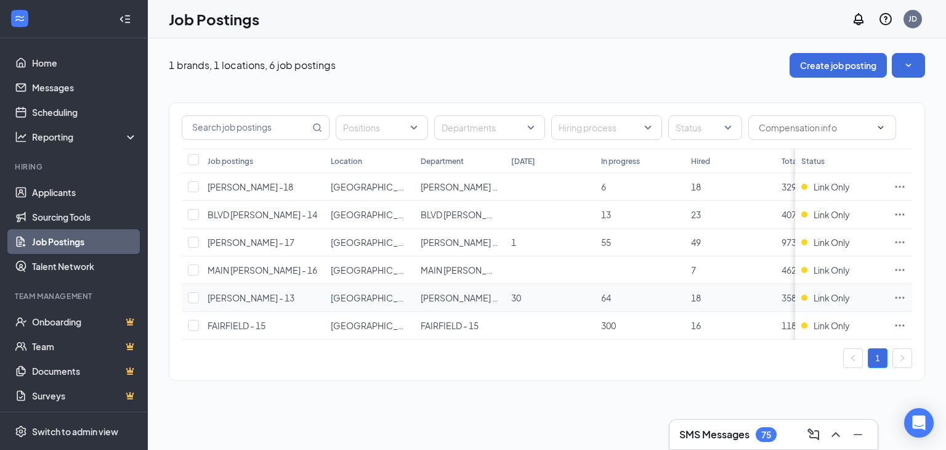
click at [900, 296] on icon "Ellipses" at bounding box center [900, 297] width 9 height 2
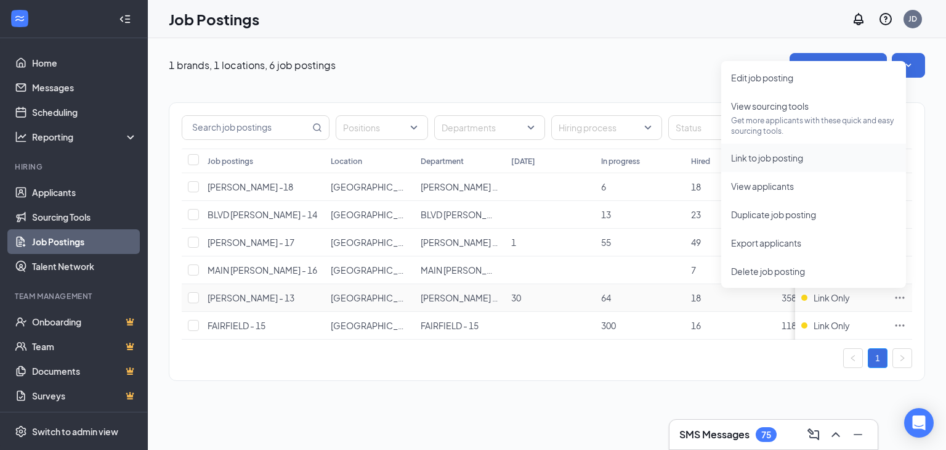
click at [789, 164] on span "Link to job posting" at bounding box center [813, 158] width 165 height 14
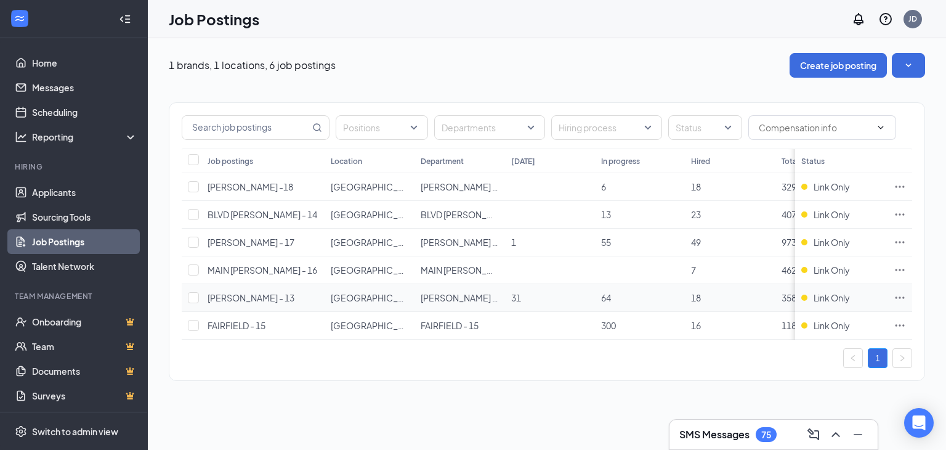
click at [903, 295] on icon "Ellipses" at bounding box center [900, 297] width 12 height 12
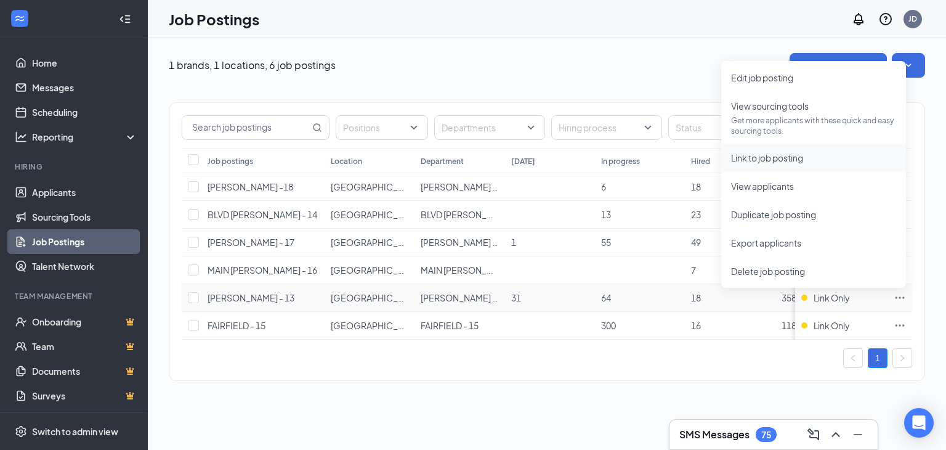
click at [803, 155] on span "Link to job posting" at bounding box center [767, 157] width 72 height 11
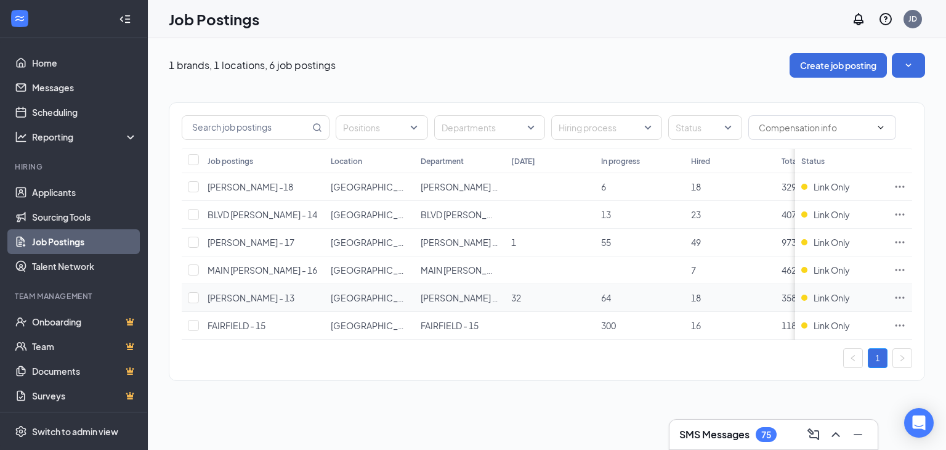
click at [899, 294] on icon "Ellipses" at bounding box center [900, 297] width 12 height 12
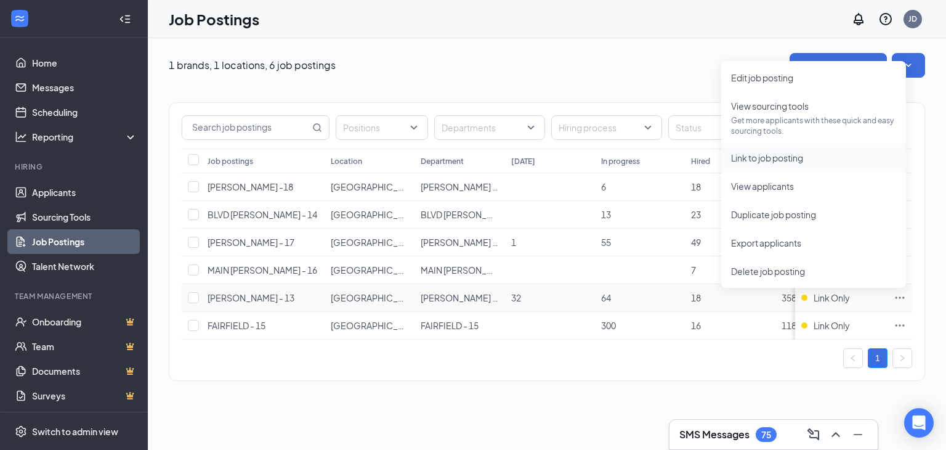
click at [781, 161] on span "Link to job posting" at bounding box center [767, 157] width 72 height 11
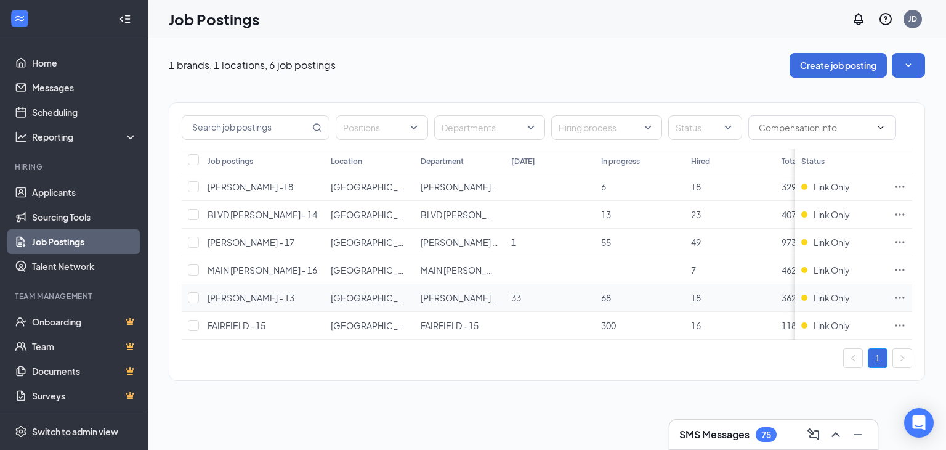
click at [896, 295] on icon "Ellipses" at bounding box center [900, 297] width 12 height 12
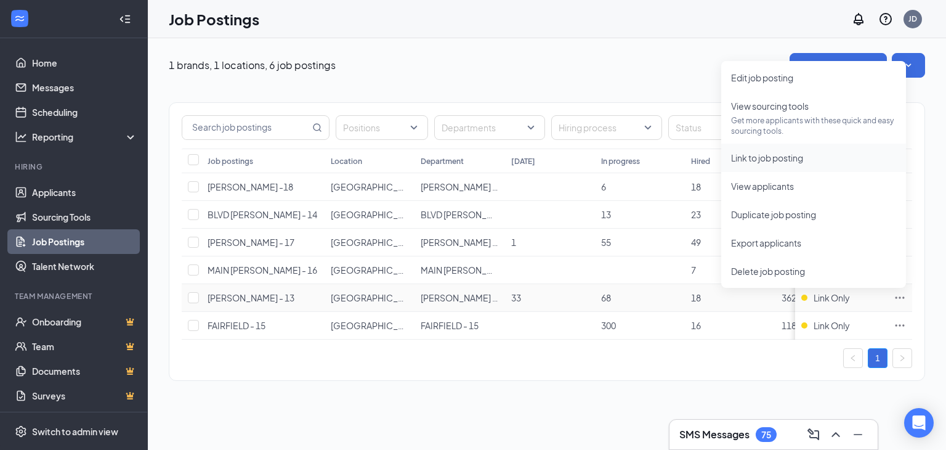
click at [779, 165] on li "Link to job posting" at bounding box center [813, 158] width 185 height 28
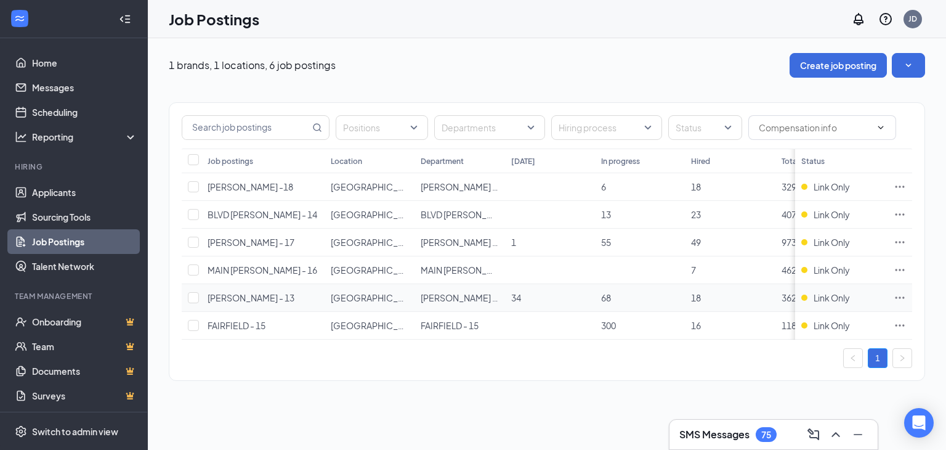
click at [900, 299] on icon "Ellipses" at bounding box center [900, 297] width 12 height 12
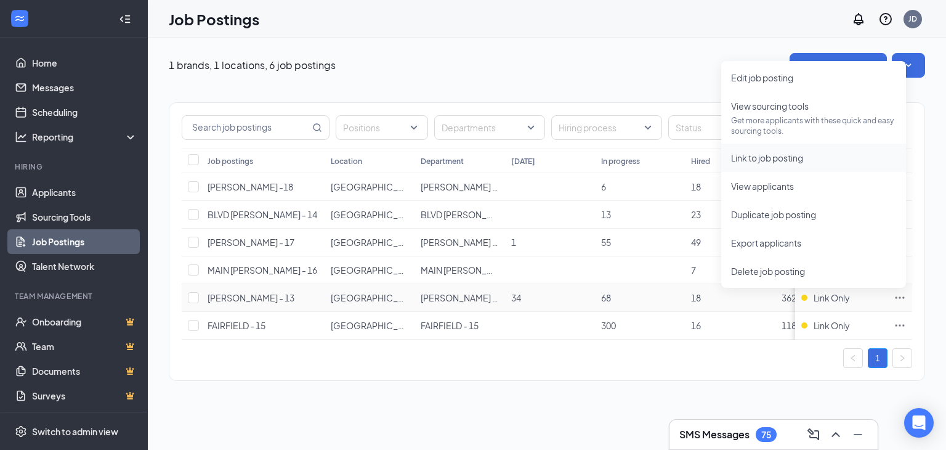
click at [762, 150] on li "Link to job posting" at bounding box center [813, 158] width 185 height 28
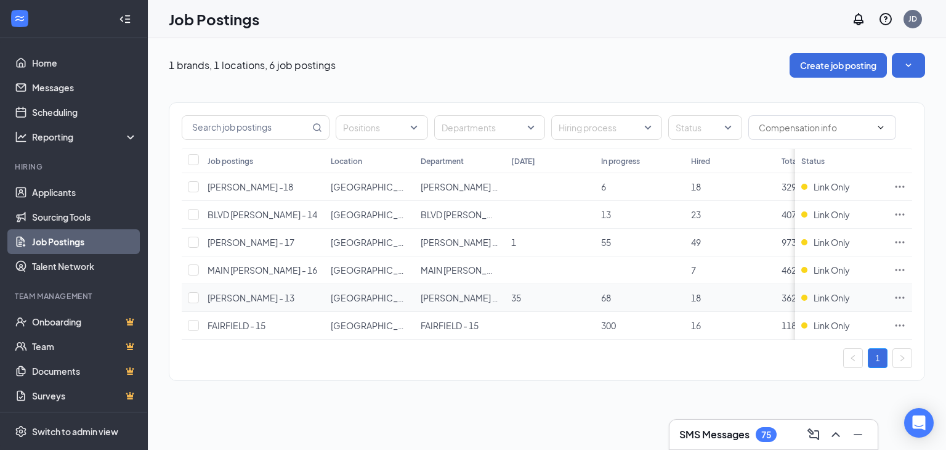
click at [898, 295] on icon "Ellipses" at bounding box center [900, 297] width 12 height 12
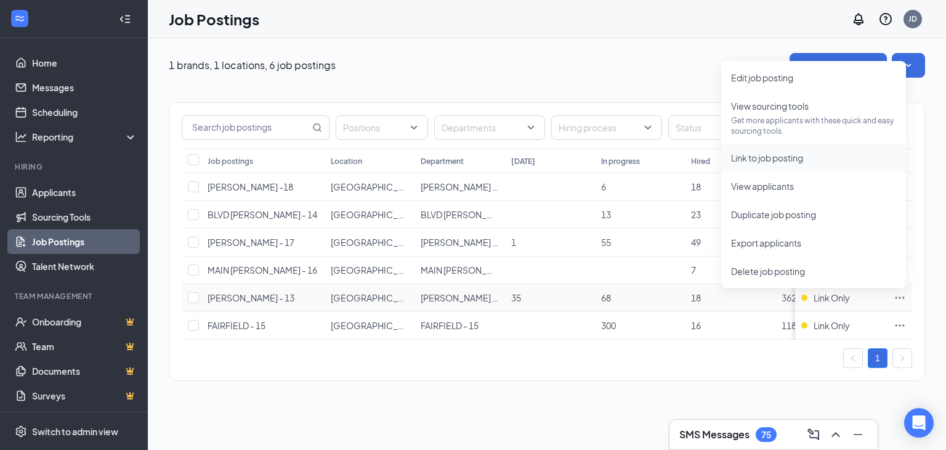
click at [769, 160] on span "Link to job posting" at bounding box center [767, 157] width 72 height 11
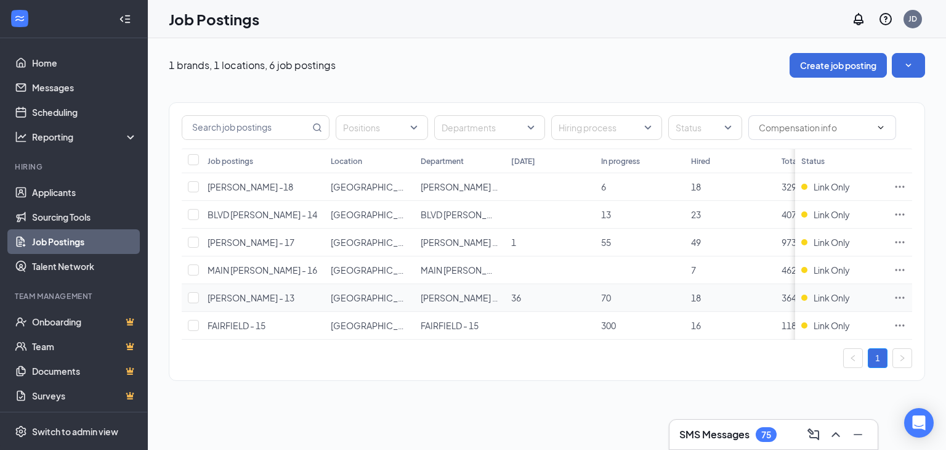
click at [897, 296] on icon "Ellipses" at bounding box center [900, 297] width 9 height 2
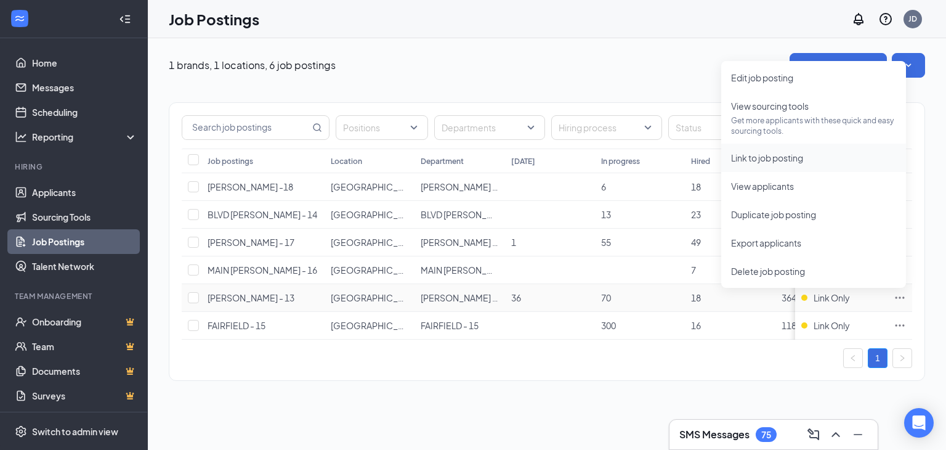
click at [775, 163] on span "Link to job posting" at bounding box center [813, 158] width 165 height 14
